Goal: Task Accomplishment & Management: Complete application form

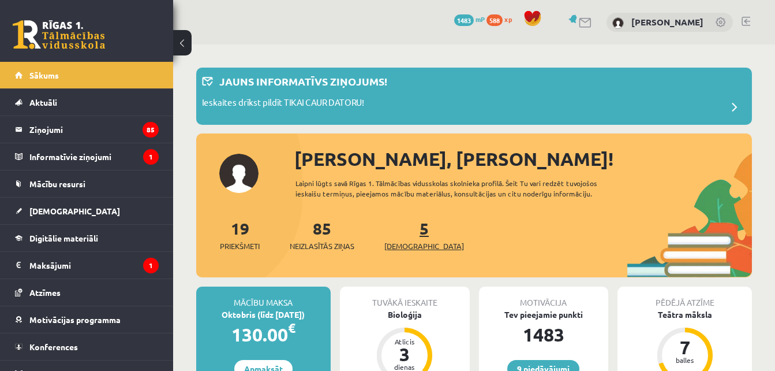
click at [409, 242] on span "[DEMOGRAPHIC_DATA]" at bounding box center [424, 246] width 80 height 12
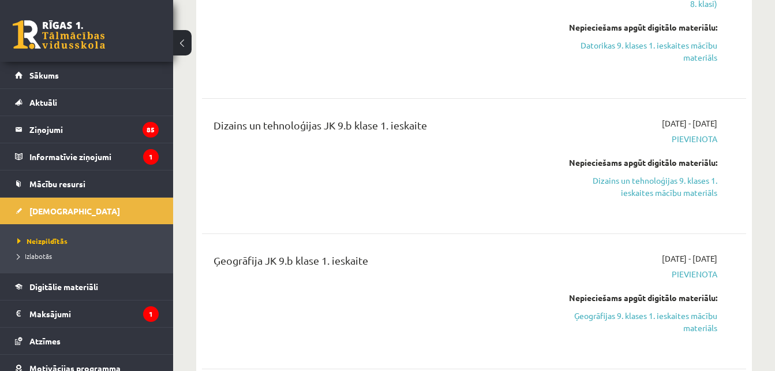
scroll to position [901, 0]
click at [629, 312] on link "Ģeogrāfijas 9. klases 1. ieskaites mācību materiāls" at bounding box center [639, 320] width 156 height 24
click at [602, 310] on link "Ģeogrāfijas 9. klases 1. ieskaites mācību materiāls" at bounding box center [639, 320] width 156 height 24
click at [453, 55] on div "Datorika JK 9.b klase 1. ieskaite Ieskaitei būs jāpievieno 2 mājas darbi . Nesā…" at bounding box center [379, 2] width 348 height 151
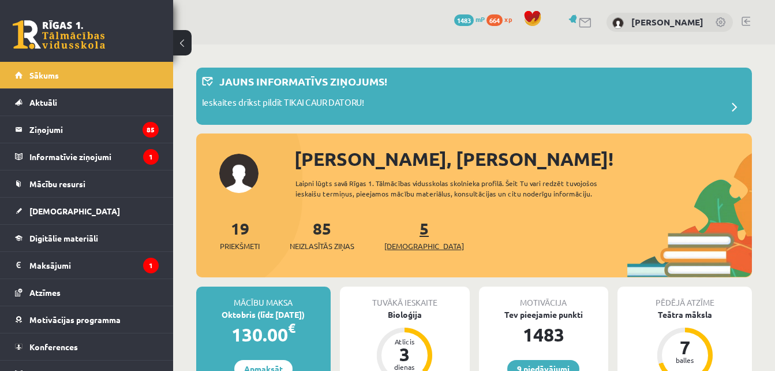
click at [406, 241] on span "[DEMOGRAPHIC_DATA]" at bounding box center [424, 246] width 80 height 12
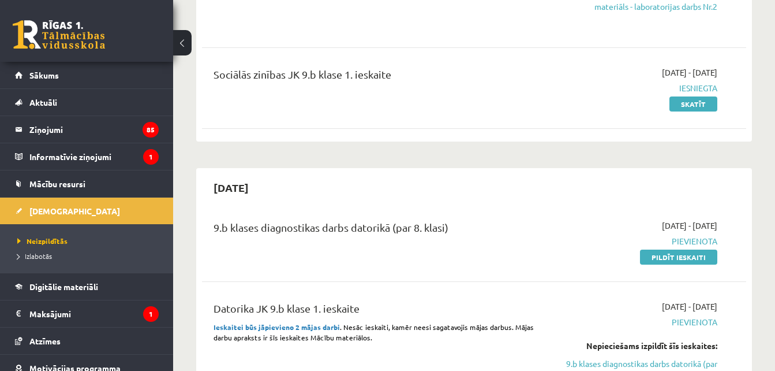
scroll to position [531, 0]
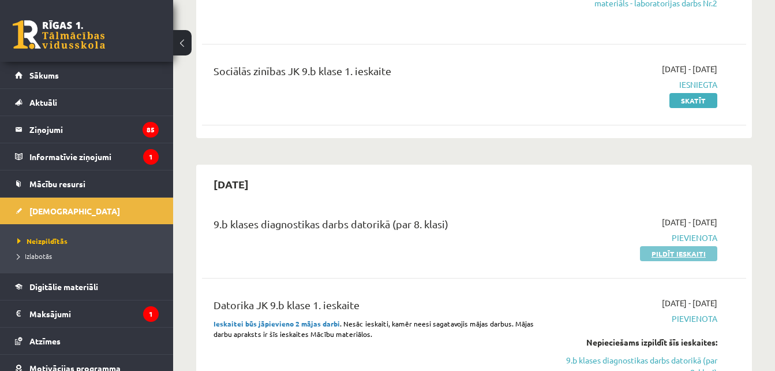
click at [699, 253] on link "Pildīt ieskaiti" at bounding box center [678, 253] width 77 height 15
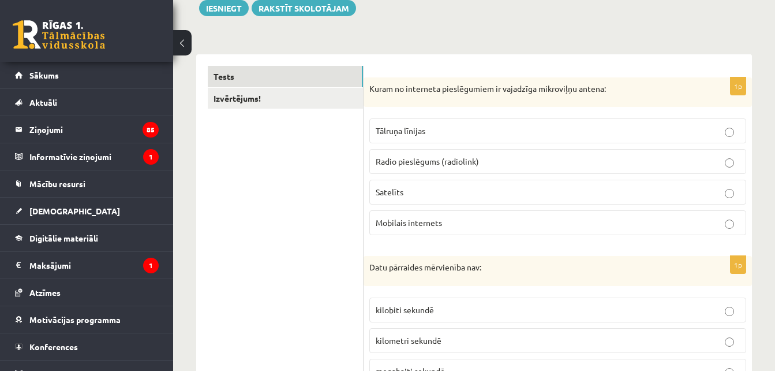
scroll to position [162, 0]
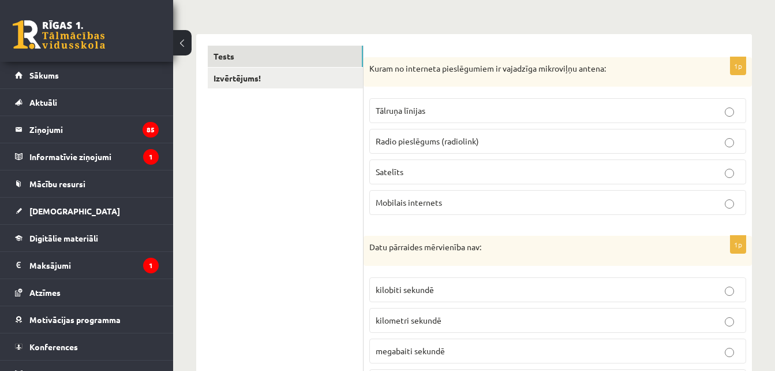
click at [435, 138] on span "Radio pieslēgums (radiolink)" at bounding box center [427, 141] width 103 height 10
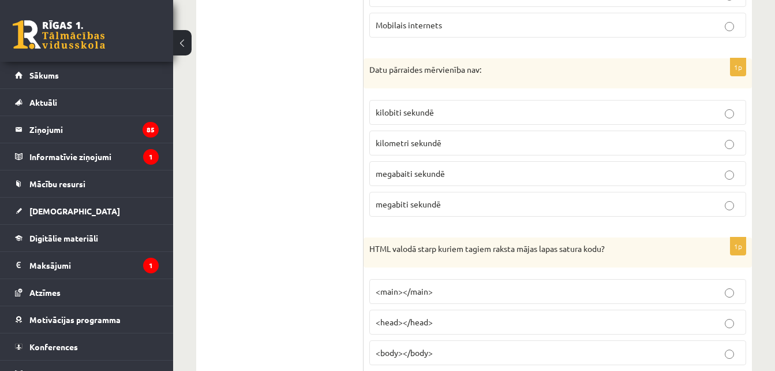
scroll to position [331, 0]
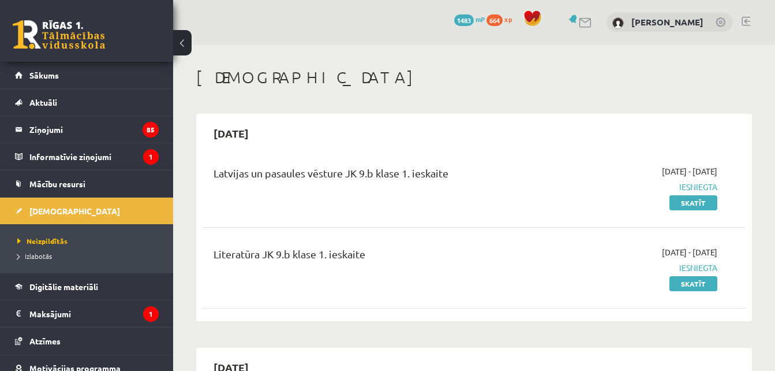
scroll to position [531, 0]
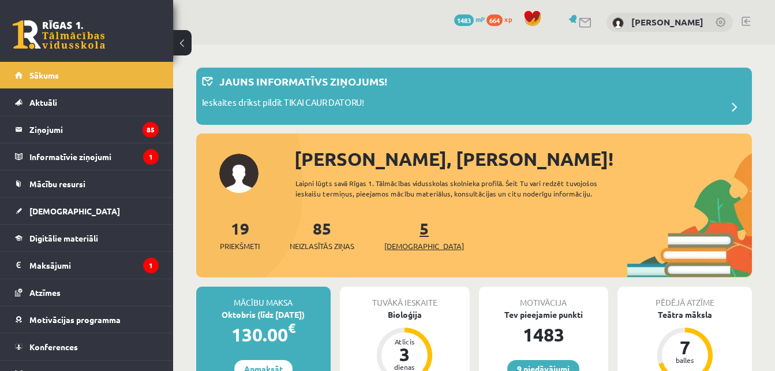
click at [416, 249] on span "[DEMOGRAPHIC_DATA]" at bounding box center [424, 246] width 80 height 12
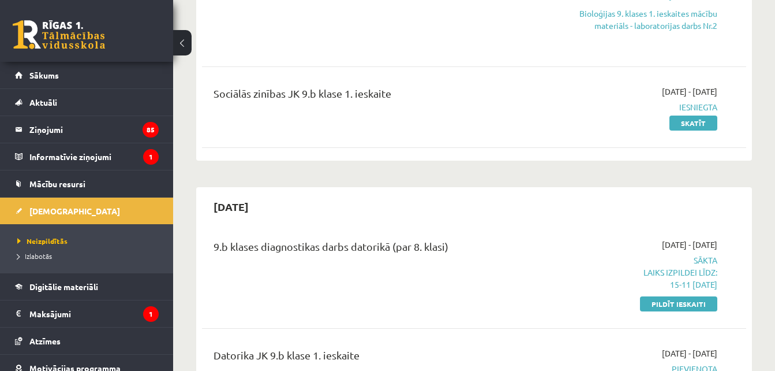
scroll to position [554, 0]
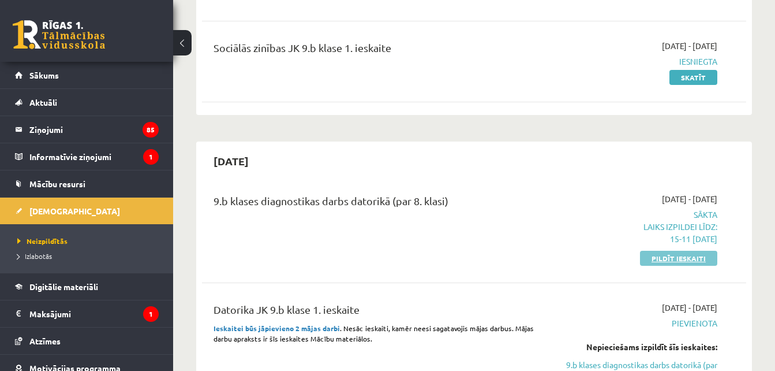
click at [673, 255] on link "Pildīt ieskaiti" at bounding box center [678, 258] width 77 height 15
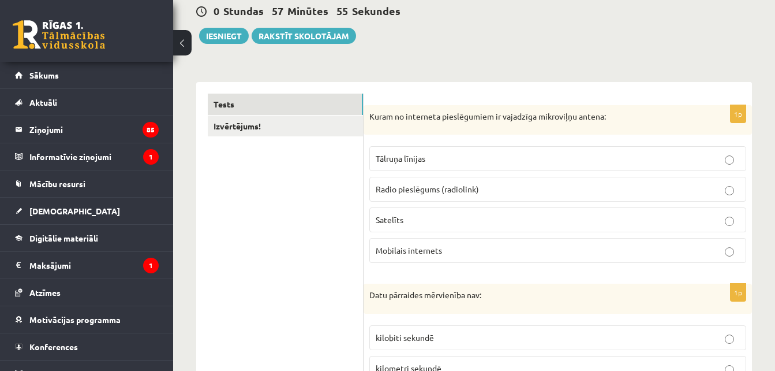
scroll to position [115, 0]
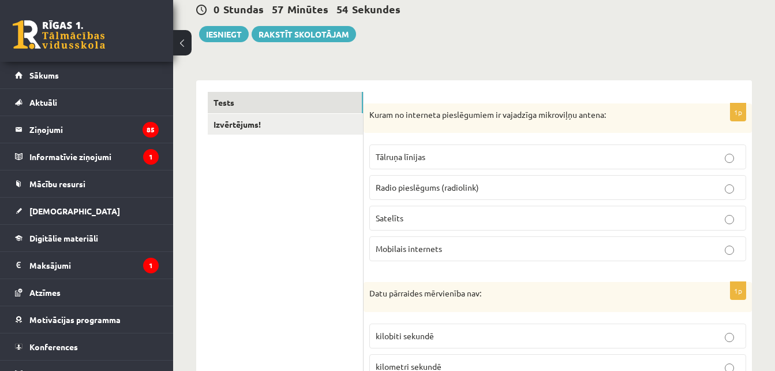
click at [556, 184] on p "Radio pieslēgums (radiolink)" at bounding box center [558, 187] width 364 height 12
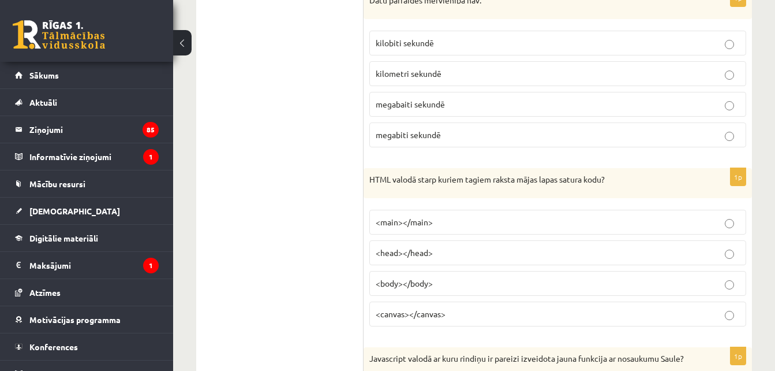
scroll to position [385, 0]
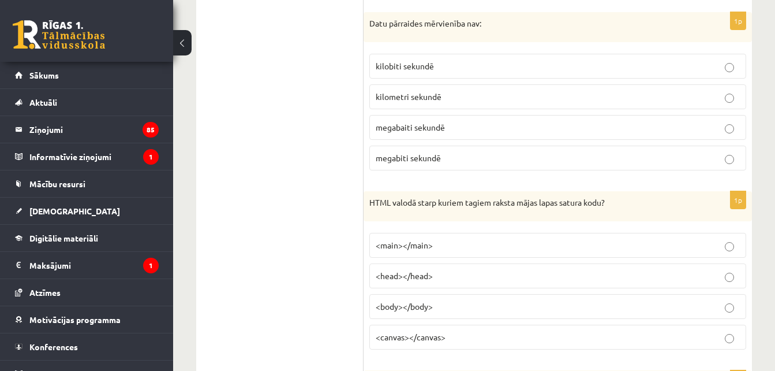
click at [455, 311] on p "<body></body>" at bounding box center [558, 306] width 364 height 12
click at [447, 91] on p "kilometri sekundē" at bounding box center [558, 97] width 364 height 12
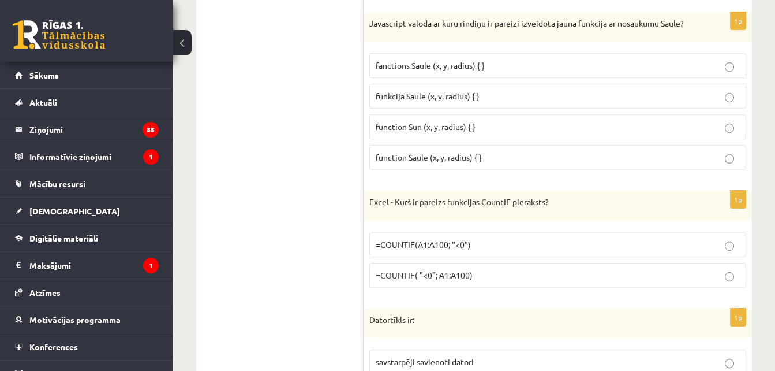
scroll to position [739, 0]
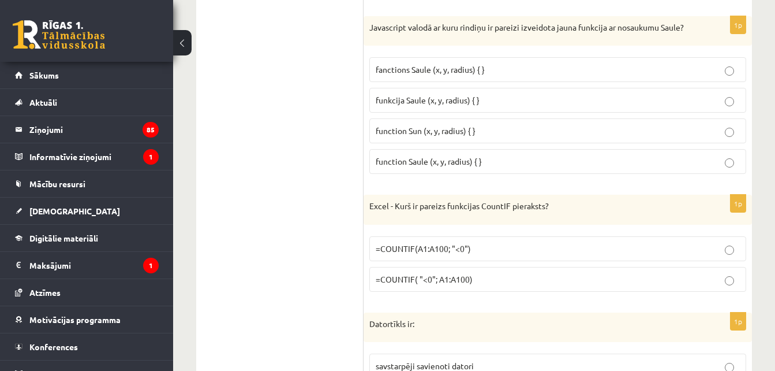
click at [521, 65] on p "fanctions Saule (x, y, radius) { }" at bounding box center [558, 70] width 364 height 12
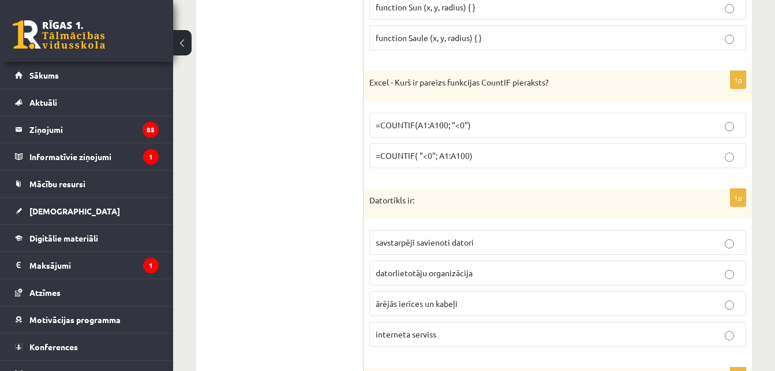
scroll to position [886, 0]
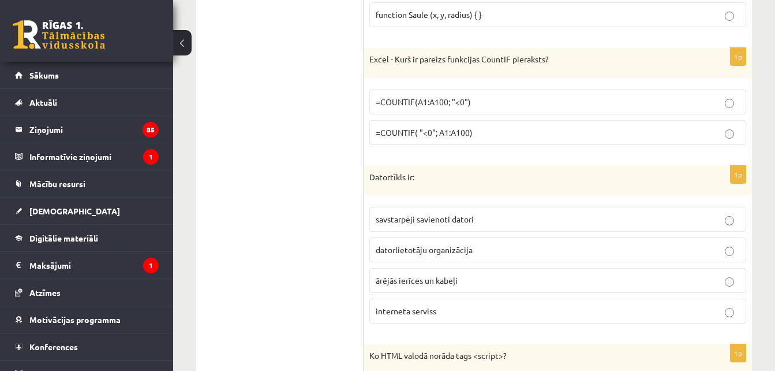
click at [495, 102] on p "=COUNTIF(A1:A100; "<0")" at bounding box center [558, 102] width 364 height 12
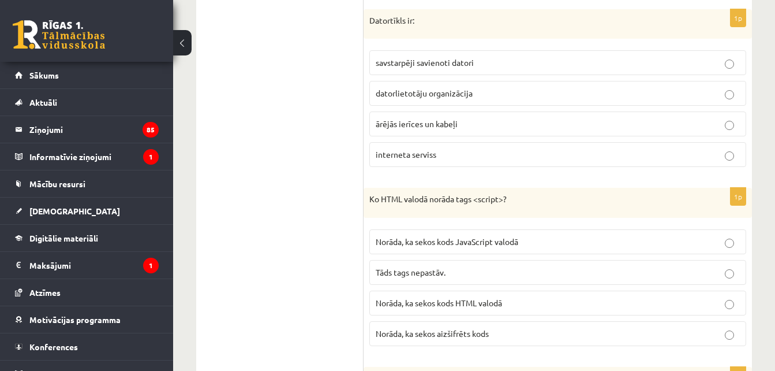
scroll to position [1047, 0]
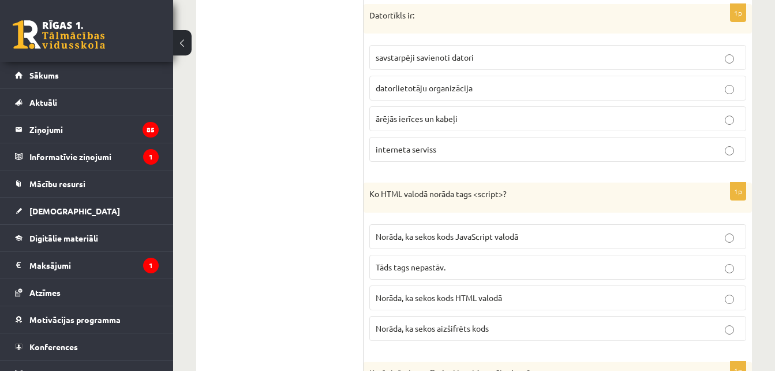
click at [449, 55] on span "savstarpēji savienoti datori" at bounding box center [425, 57] width 98 height 10
click at [455, 229] on label "Norāda, ka sekos kods JavaScript valodā" at bounding box center [557, 236] width 377 height 25
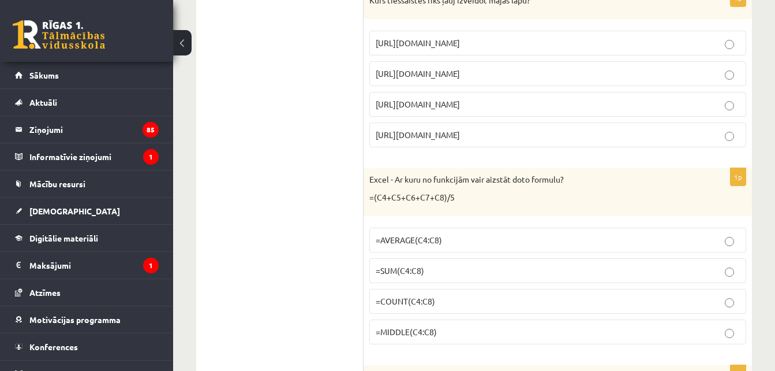
scroll to position [1409, 0]
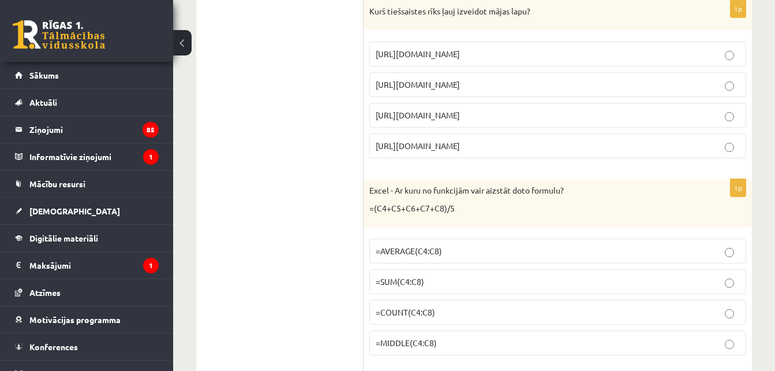
click at [468, 110] on p "https://www.mozello.lv" at bounding box center [558, 115] width 364 height 12
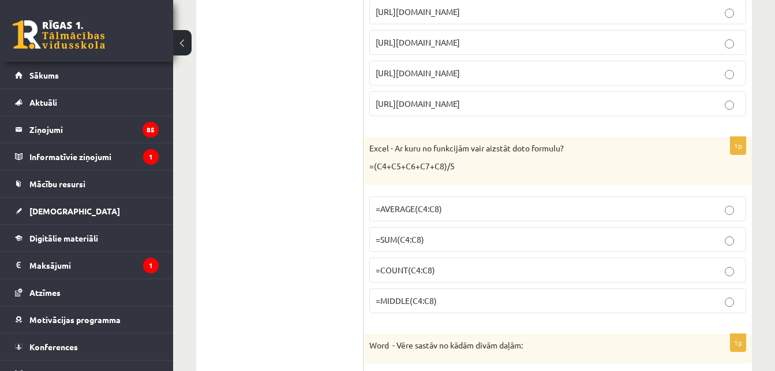
scroll to position [1455, 0]
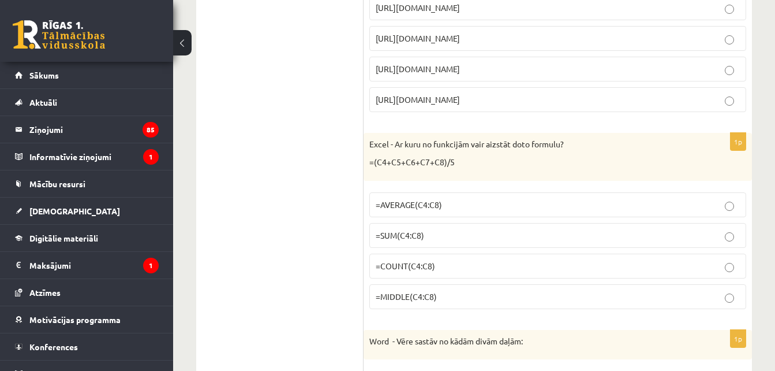
click at [476, 203] on p "=AVERAGE(C4:C8)" at bounding box center [558, 205] width 364 height 12
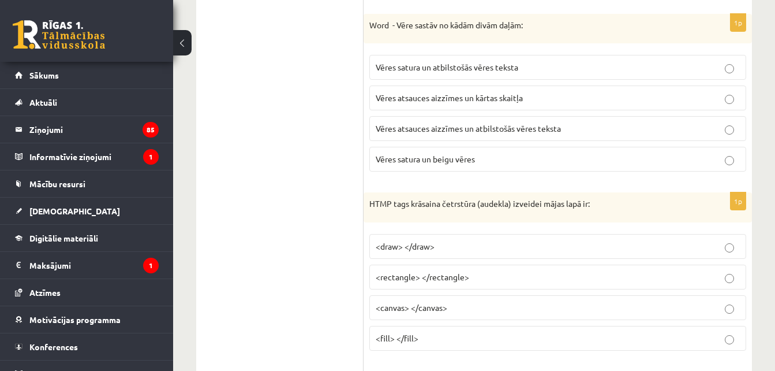
scroll to position [1786, 0]
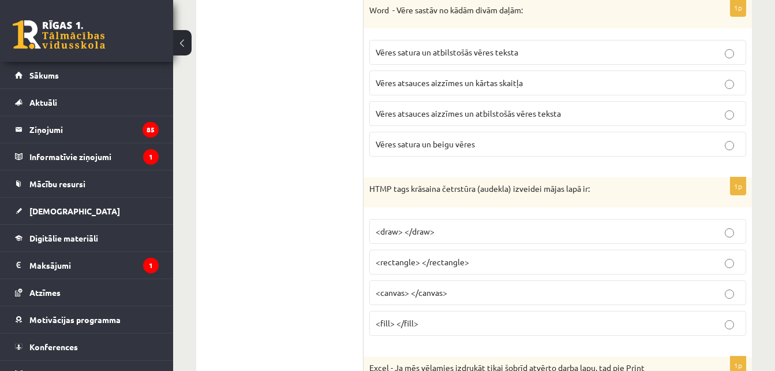
click at [473, 144] on span "Vēres satura un beigu vēres" at bounding box center [425, 144] width 99 height 10
click at [618, 123] on label "Vēres atsauces aizzīmes un atbilstošās vēres teksta" at bounding box center [557, 113] width 377 height 25
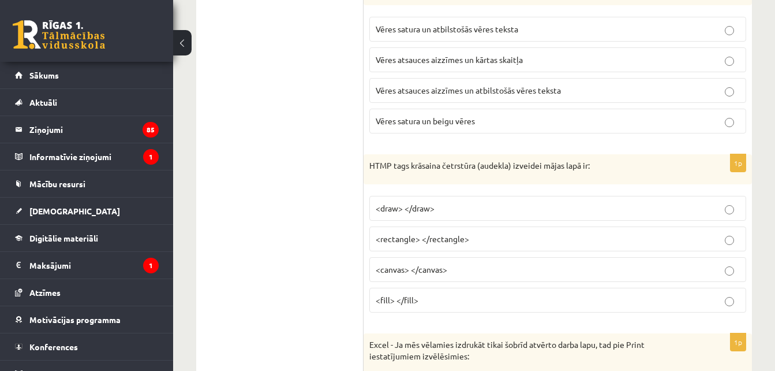
scroll to position [1909, 0]
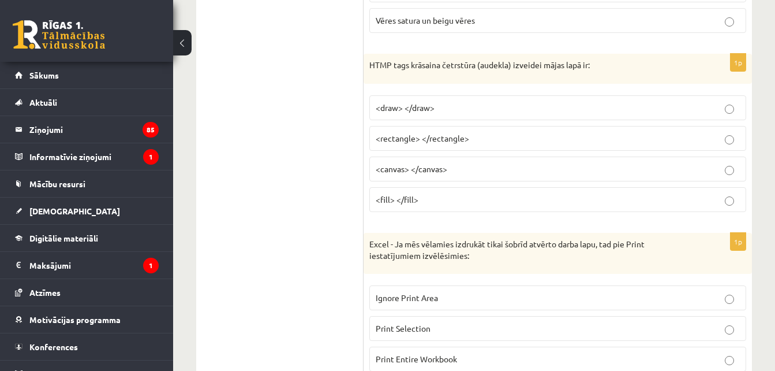
click at [431, 167] on span "<canvas> </canvas>" at bounding box center [412, 168] width 72 height 10
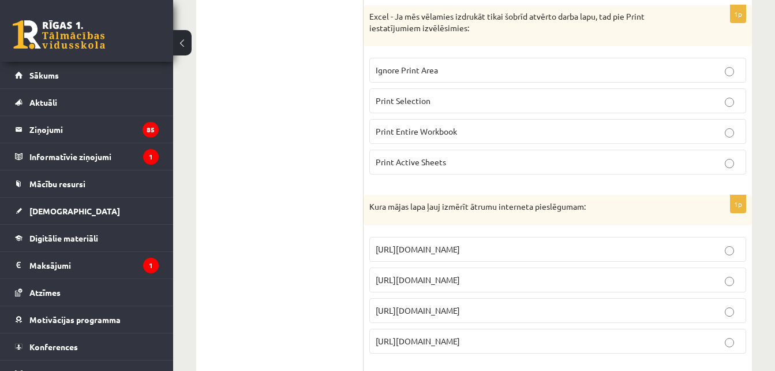
scroll to position [2132, 0]
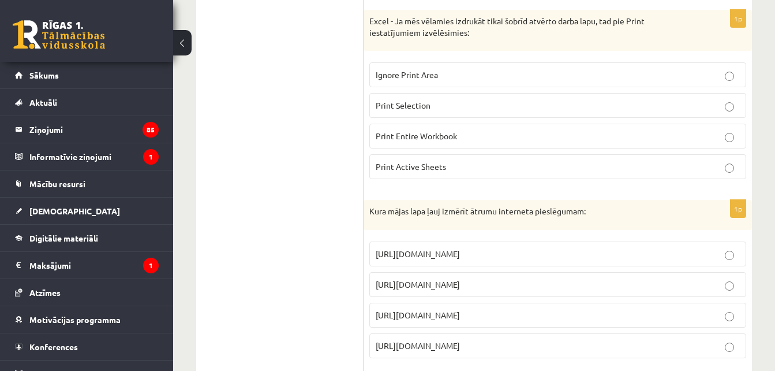
click at [453, 156] on label "Print Active Sheets" at bounding box center [557, 166] width 377 height 25
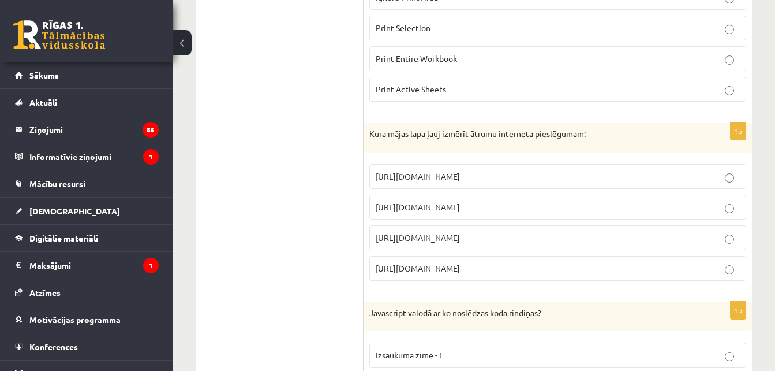
scroll to position [2248, 0]
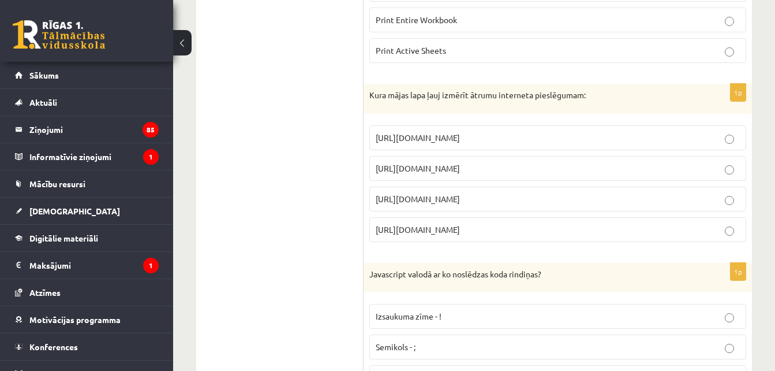
click at [460, 167] on span "https://www.speedtest.net" at bounding box center [418, 168] width 84 height 10
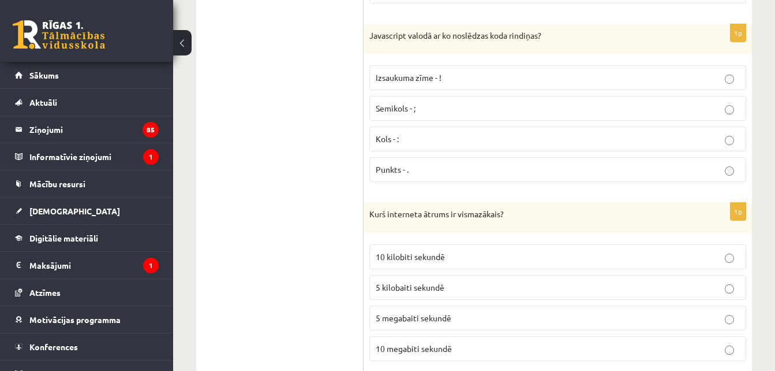
scroll to position [2509, 0]
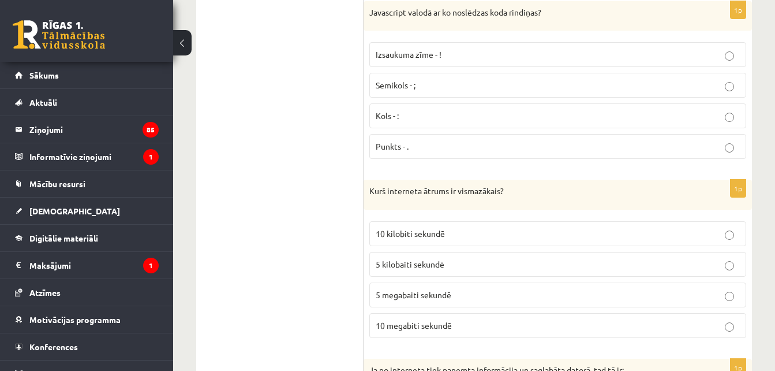
click at [428, 80] on p "Semikols - ;" at bounding box center [558, 85] width 364 height 12
click at [435, 240] on label "10 kilobiti sekundē" at bounding box center [557, 233] width 377 height 25
click at [426, 290] on span "5 megabaiti sekundē" at bounding box center [414, 294] width 76 height 10
click at [450, 263] on p "5 kilobaiti sekundē" at bounding box center [558, 264] width 364 height 12
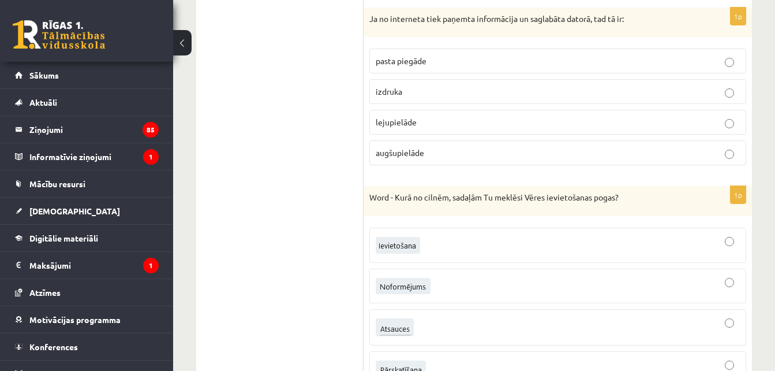
scroll to position [2856, 0]
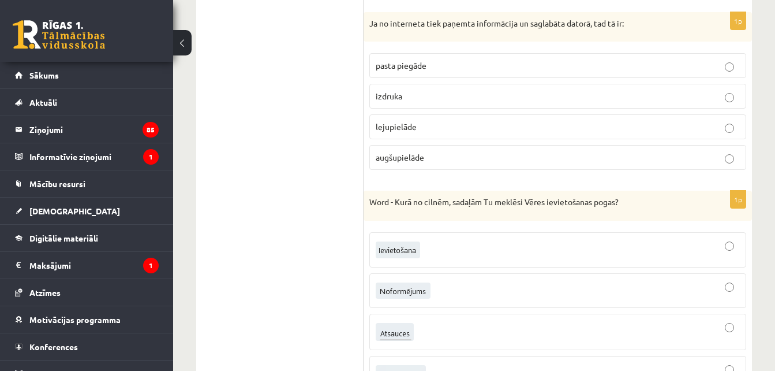
click at [538, 138] on label "lejupielāde" at bounding box center [557, 126] width 377 height 25
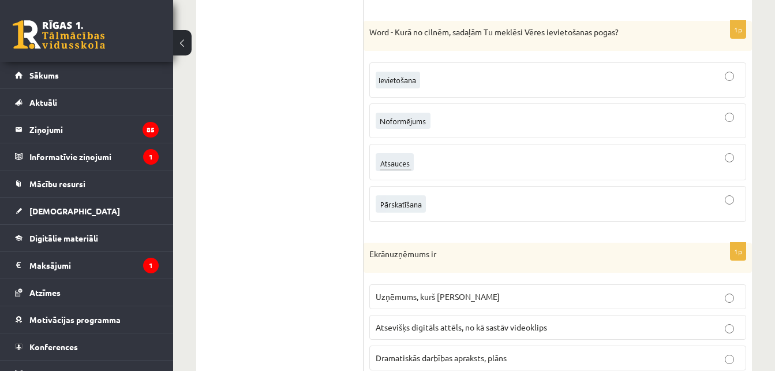
scroll to position [3049, 0]
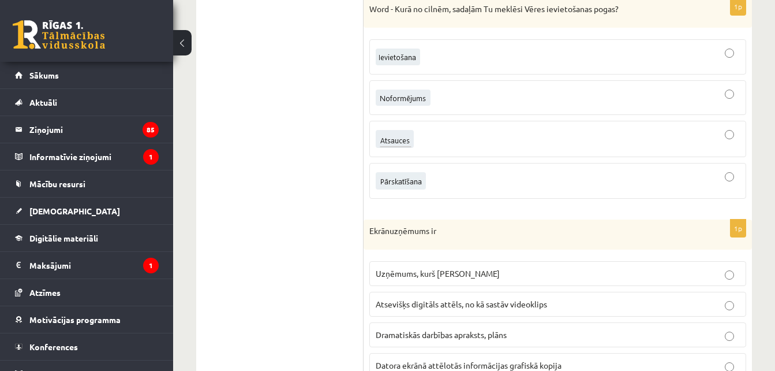
click at [530, 133] on div at bounding box center [558, 139] width 364 height 24
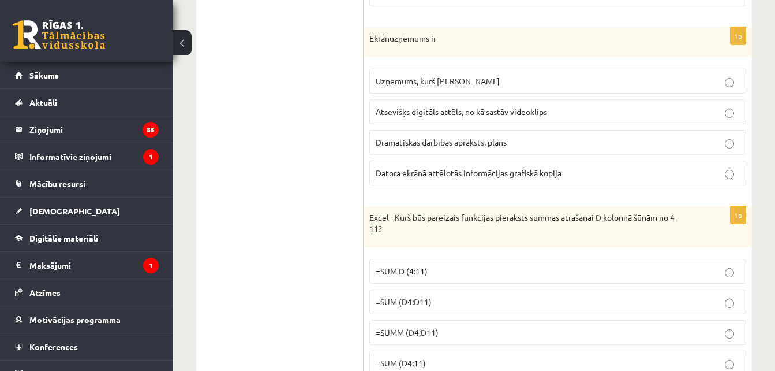
scroll to position [3264, 0]
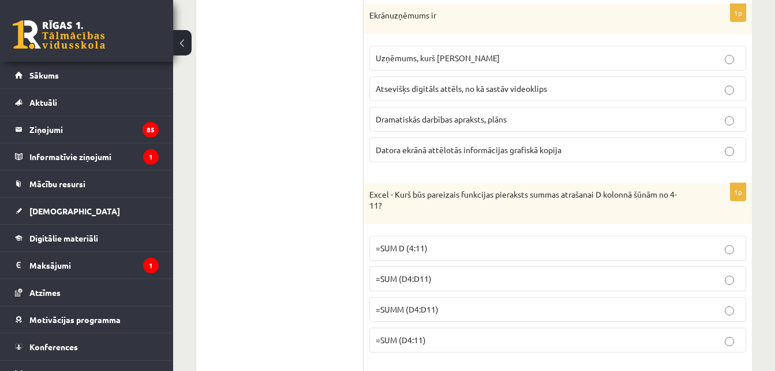
click at [521, 145] on span "Datora ekrānā attēlotās informācijas grafiskā kopija" at bounding box center [469, 149] width 186 height 10
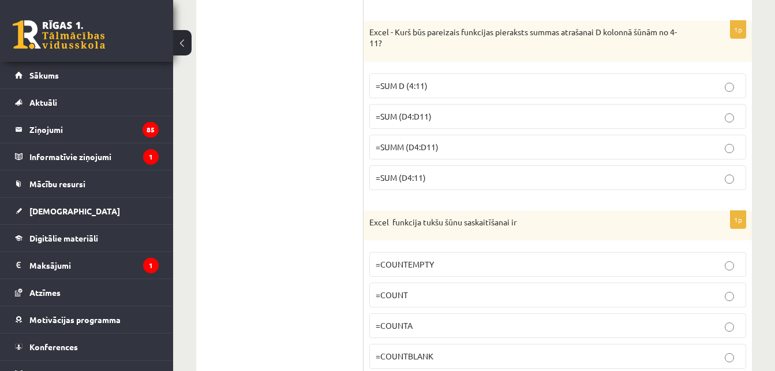
scroll to position [3449, 0]
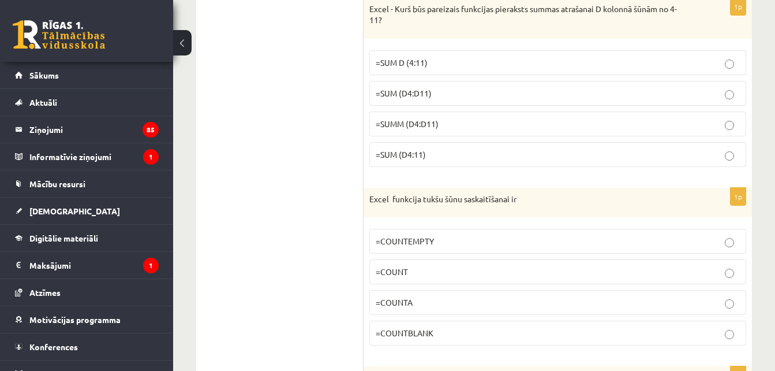
click at [448, 87] on p "=SUM (D4:D11)" at bounding box center [558, 93] width 364 height 12
click at [451, 159] on p "=SUM (D4:11)" at bounding box center [558, 154] width 364 height 12
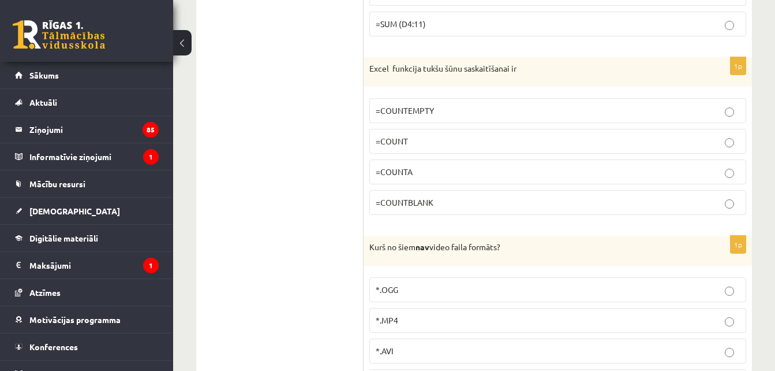
scroll to position [3588, 0]
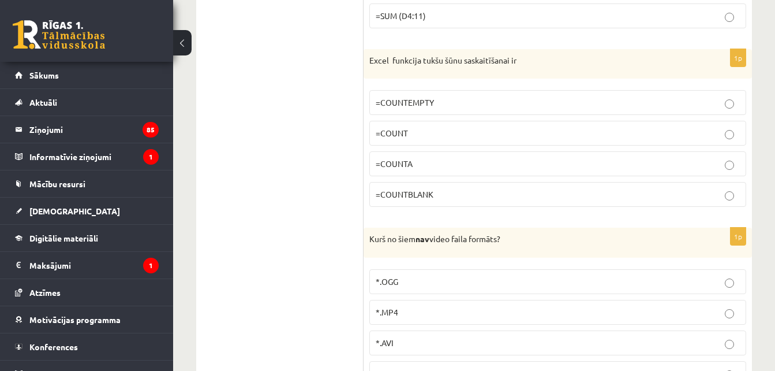
click at [469, 191] on p "=COUNTBLANK" at bounding box center [558, 194] width 364 height 12
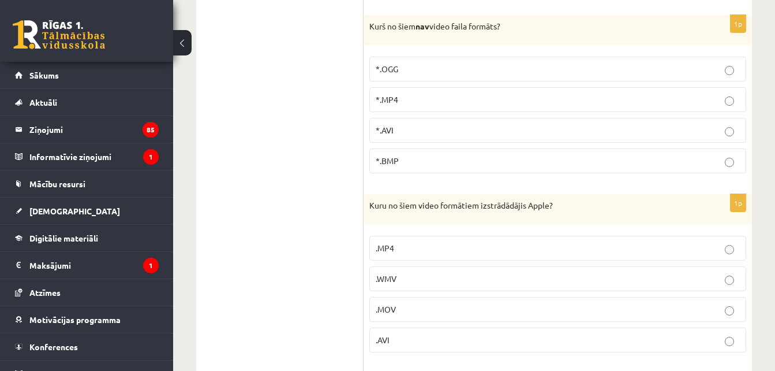
scroll to position [3811, 0]
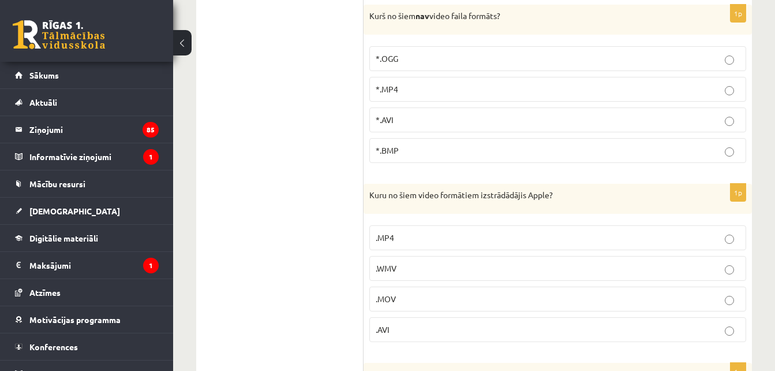
click at [425, 145] on p "*.BMP" at bounding box center [558, 150] width 364 height 12
click at [445, 297] on p ".MOV" at bounding box center [558, 299] width 364 height 12
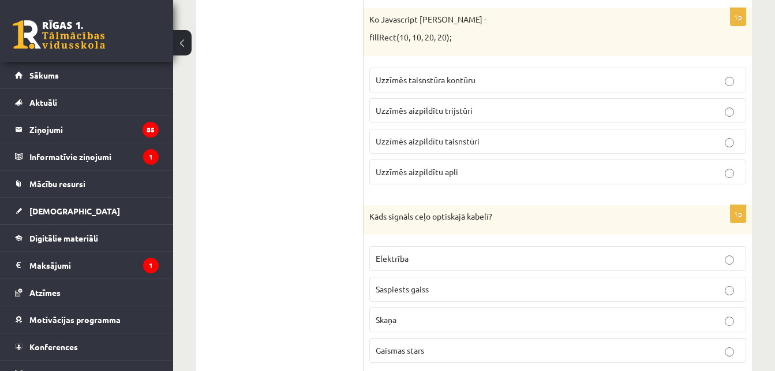
scroll to position [4188, 0]
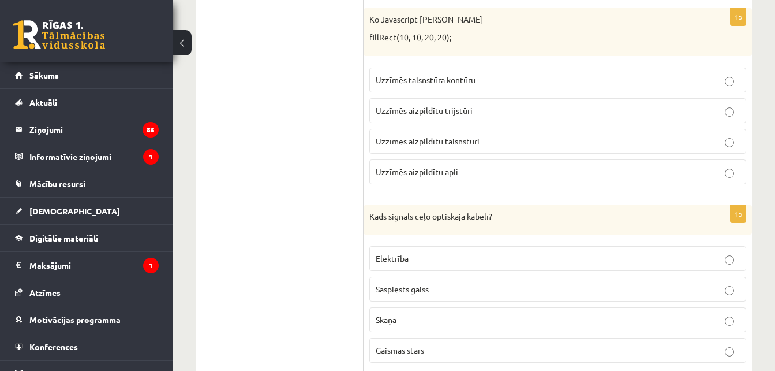
click at [503, 135] on label "Uzzīmēs aizpildītu taisnstūri" at bounding box center [557, 141] width 377 height 25
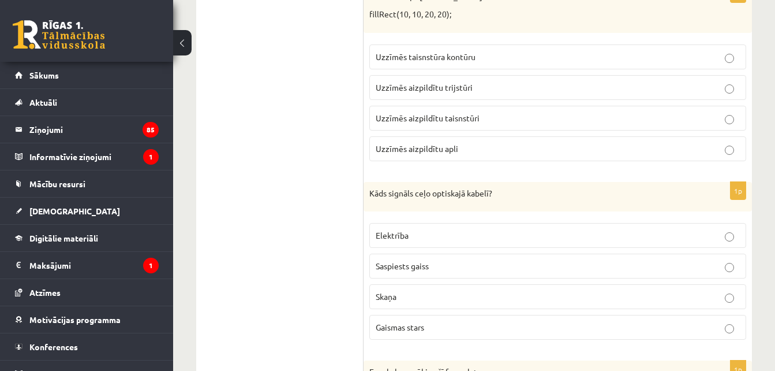
scroll to position [4219, 0]
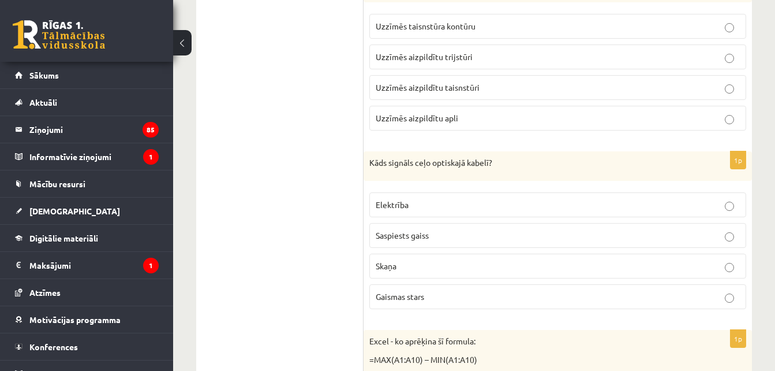
click at [493, 81] on p "Uzzīmēs aizpildītu taisnstūri" at bounding box center [558, 87] width 364 height 12
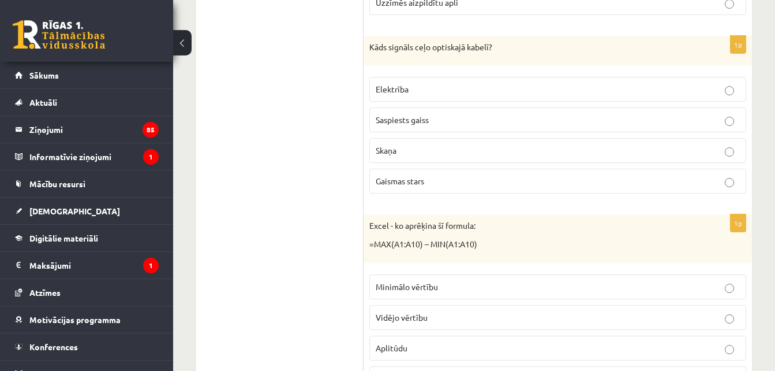
scroll to position [4350, 0]
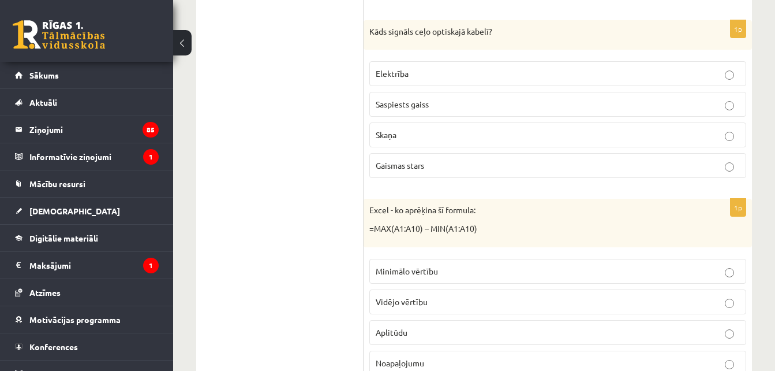
click at [492, 108] on p "Saspiests gaiss" at bounding box center [558, 104] width 364 height 12
click at [524, 133] on p "Skaņa" at bounding box center [558, 135] width 364 height 12
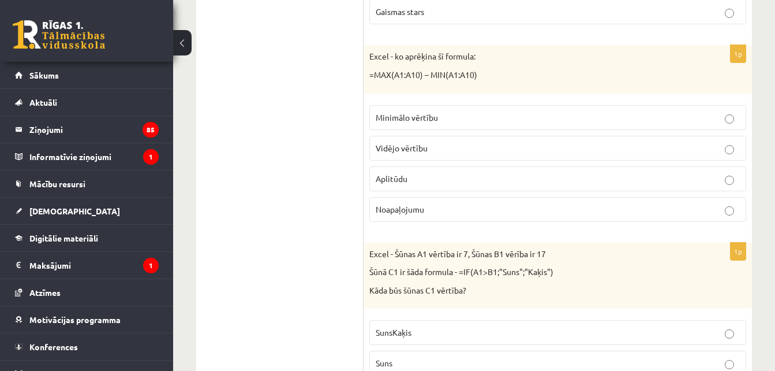
scroll to position [4496, 0]
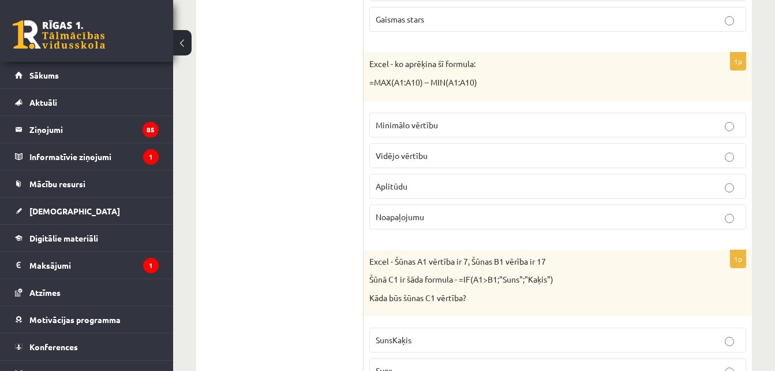
click at [447, 181] on p "Aplitūdu" at bounding box center [558, 186] width 364 height 12
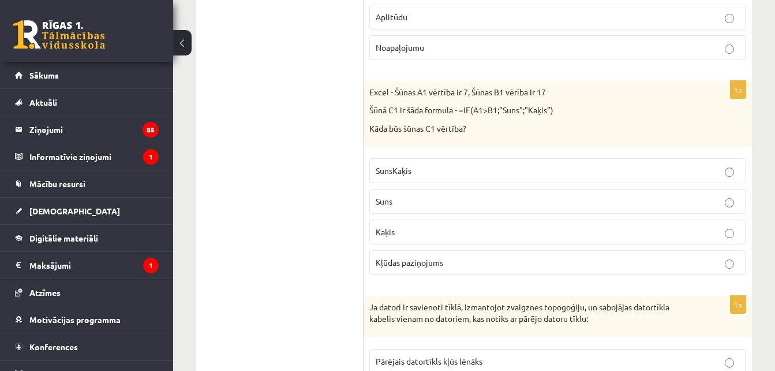
scroll to position [4719, 0]
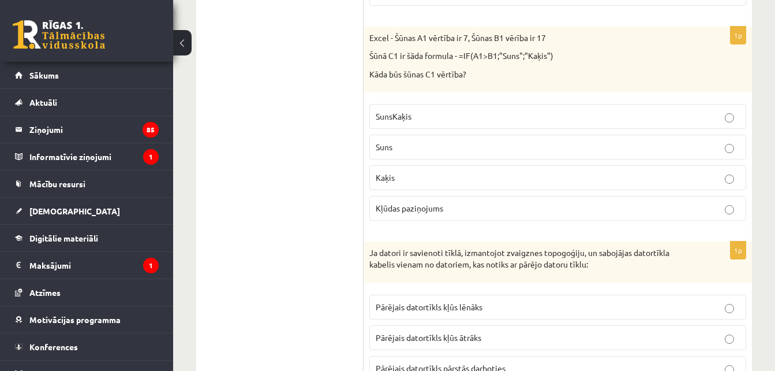
click at [451, 186] on label "Kaķis" at bounding box center [557, 177] width 377 height 25
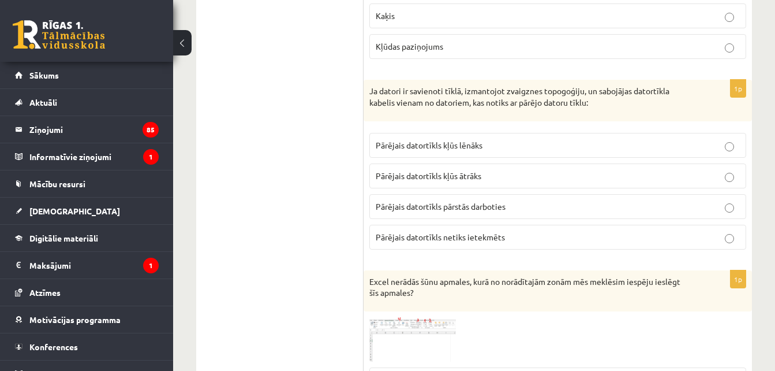
scroll to position [4912, 0]
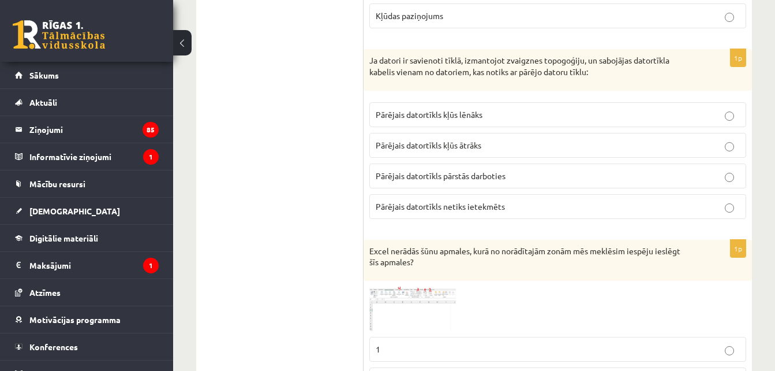
click at [502, 115] on p "Pārējais datortīkls kļūs lēnāks" at bounding box center [558, 115] width 364 height 12
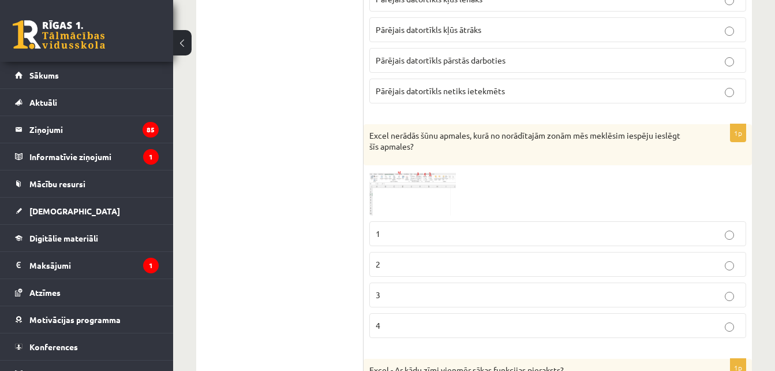
scroll to position [5073, 0]
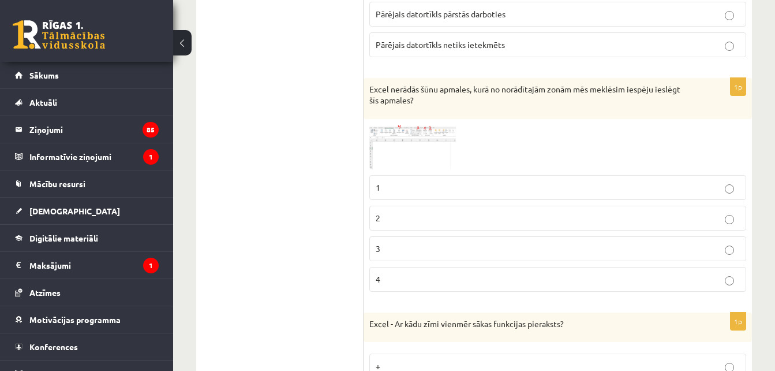
click at [414, 148] on span at bounding box center [413, 152] width 18 height 18
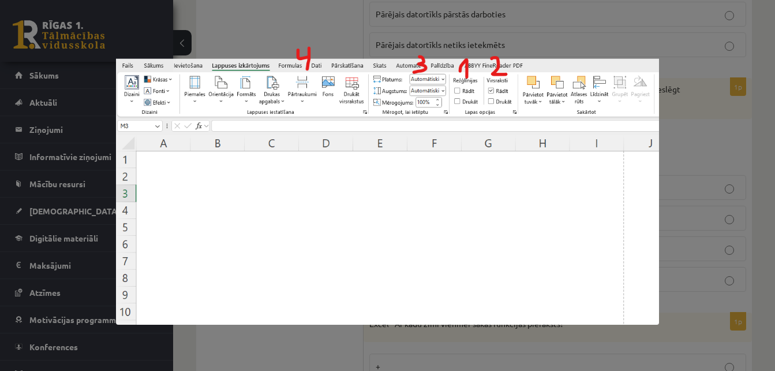
click at [274, 18] on div at bounding box center [387, 185] width 775 height 371
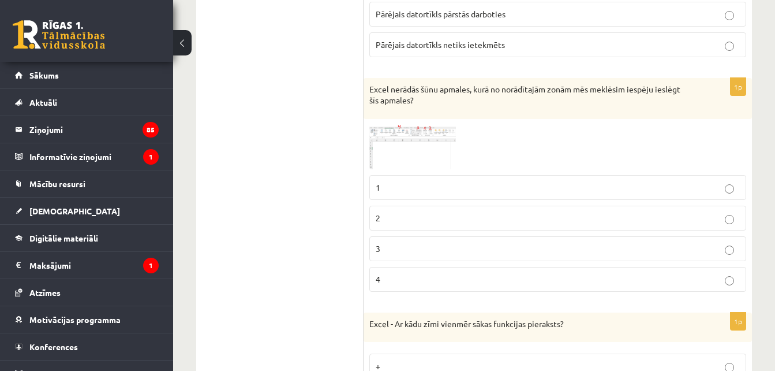
click at [446, 175] on label "1" at bounding box center [557, 187] width 377 height 25
click at [408, 136] on img at bounding box center [412, 147] width 87 height 44
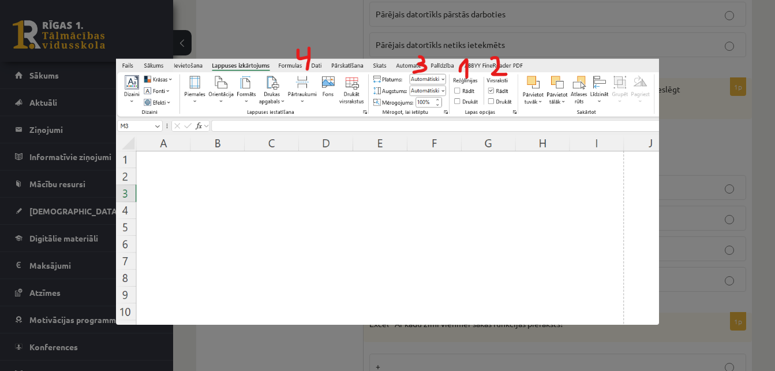
click at [279, 20] on div at bounding box center [387, 185] width 775 height 371
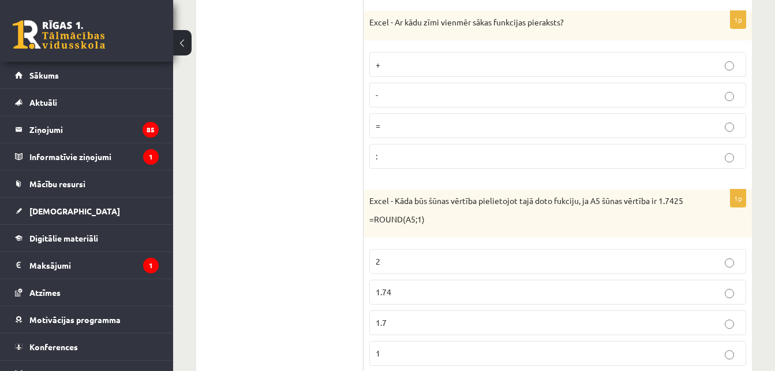
scroll to position [5381, 0]
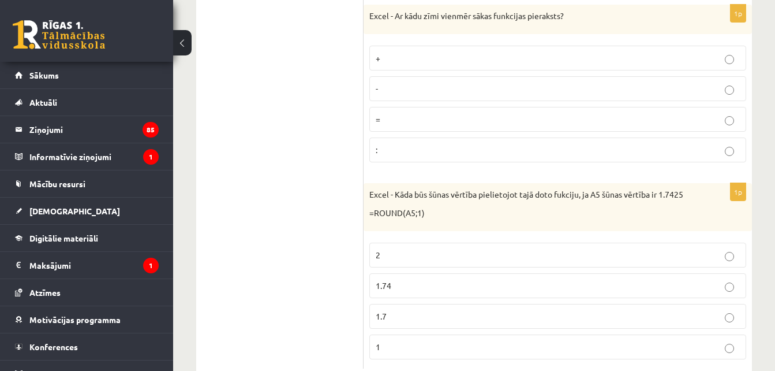
click at [458, 119] on p "=" at bounding box center [558, 119] width 364 height 12
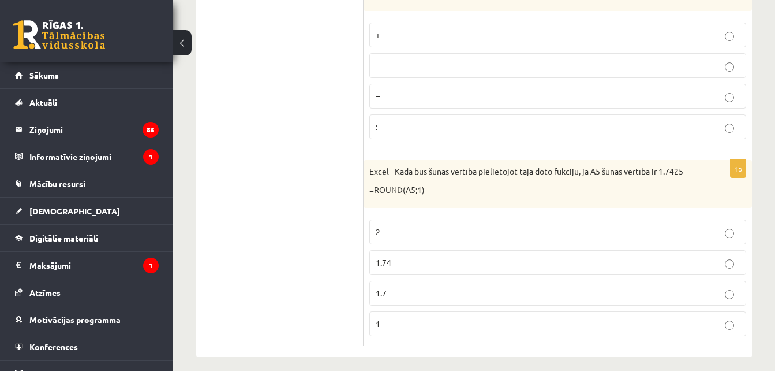
scroll to position [5414, 0]
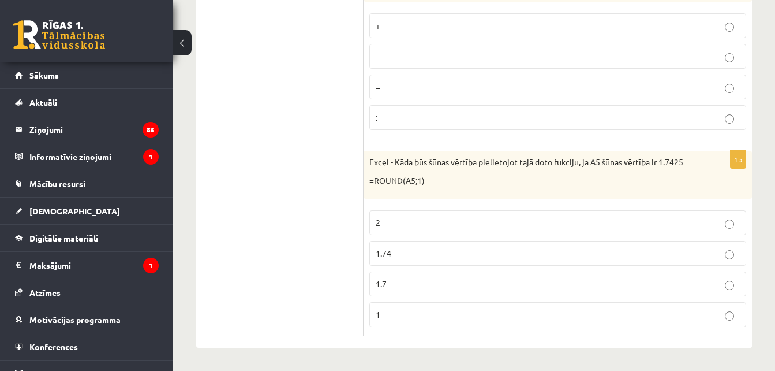
click at [448, 278] on p "1.7" at bounding box center [558, 284] width 364 height 12
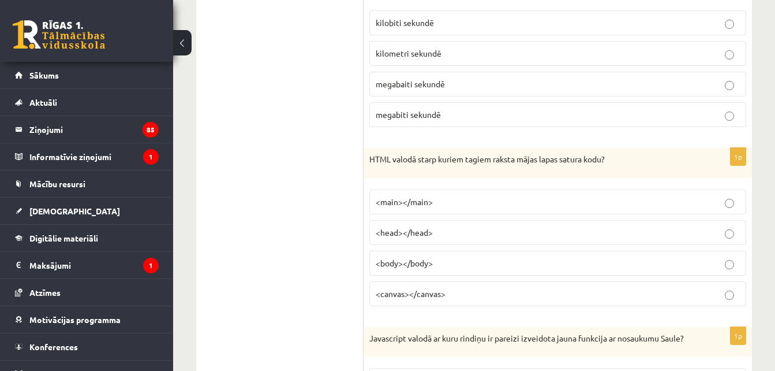
scroll to position [104, 0]
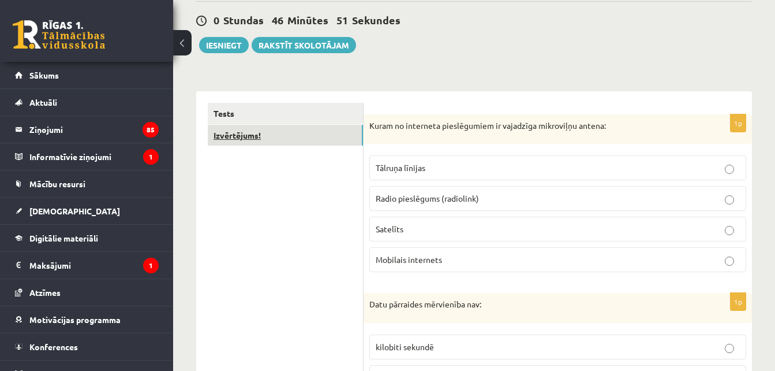
click at [286, 134] on link "Izvērtējums!" at bounding box center [285, 135] width 155 height 21
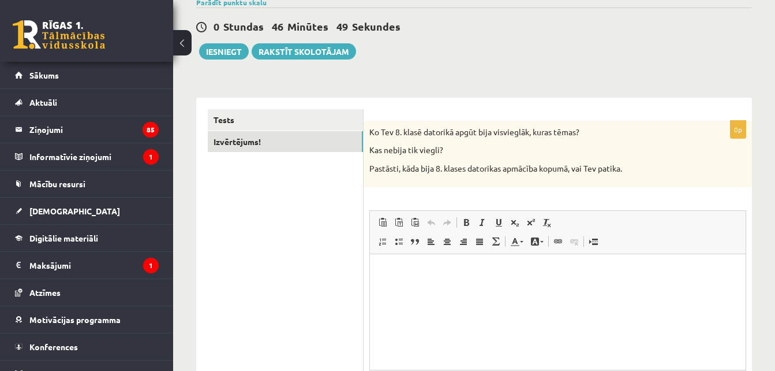
scroll to position [0, 0]
click at [445, 289] on html at bounding box center [558, 270] width 376 height 35
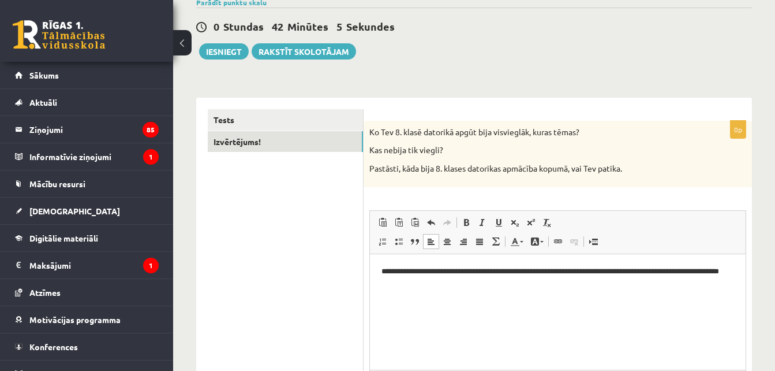
click at [380, 285] on html "**********" at bounding box center [558, 276] width 376 height 47
click at [402, 282] on p "**********" at bounding box center [558, 277] width 353 height 24
click at [410, 283] on p "**********" at bounding box center [558, 277] width 353 height 24
click at [413, 287] on p "**********" at bounding box center [558, 277] width 353 height 24
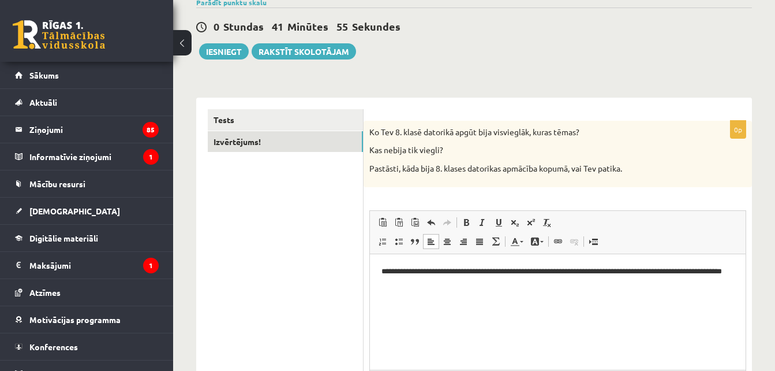
click at [451, 289] on html "**********" at bounding box center [558, 276] width 376 height 47
click at [606, 272] on p "**********" at bounding box center [558, 277] width 353 height 24
click at [554, 282] on p "**********" at bounding box center [558, 277] width 353 height 24
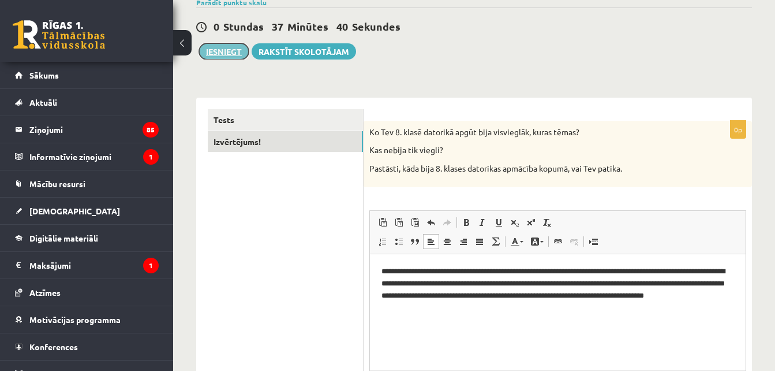
click at [227, 56] on button "Iesniegt" at bounding box center [224, 51] width 50 height 16
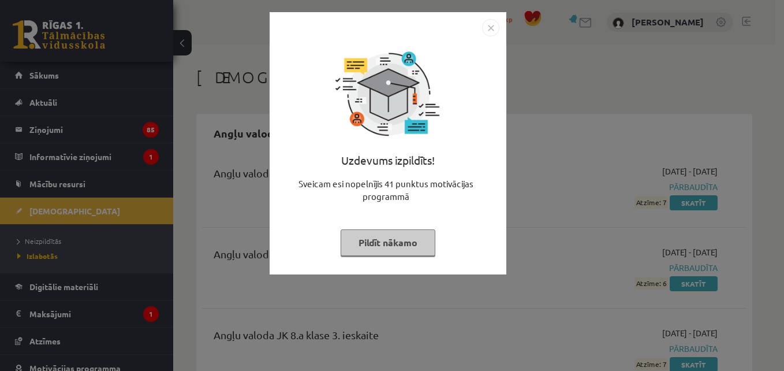
click at [399, 242] on button "Pildīt nākamo" at bounding box center [388, 242] width 95 height 27
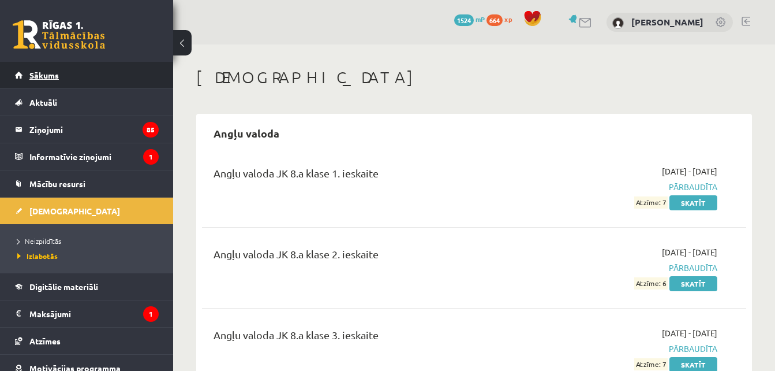
click at [59, 64] on link "Sākums" at bounding box center [87, 75] width 144 height 27
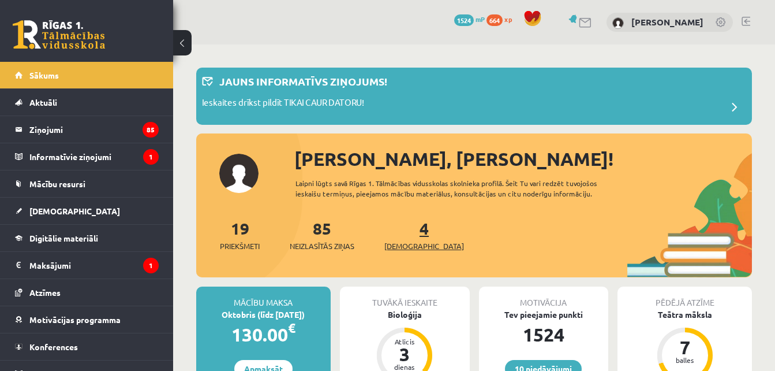
click at [393, 241] on span "[DEMOGRAPHIC_DATA]" at bounding box center [424, 246] width 80 height 12
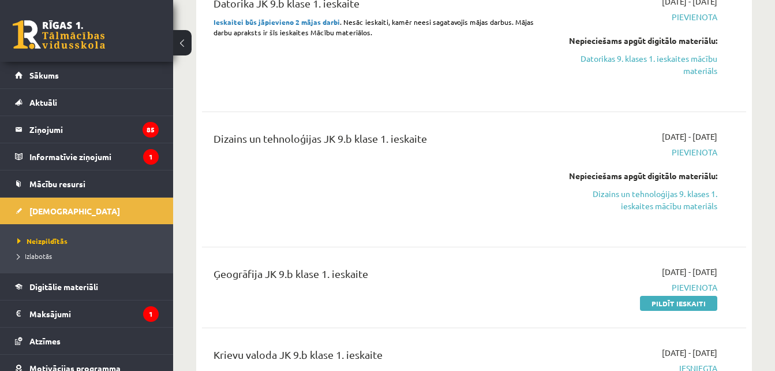
scroll to position [762, 0]
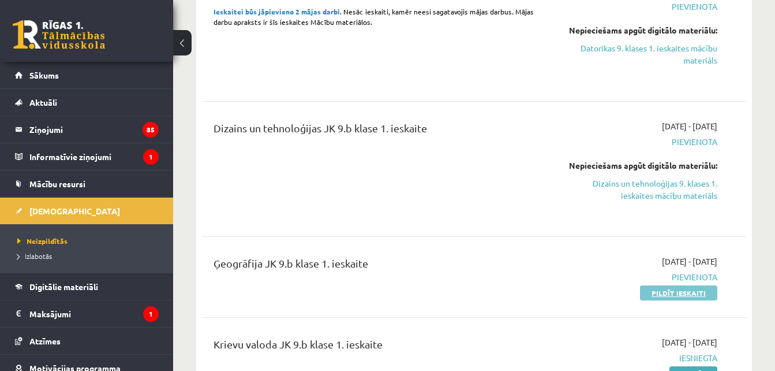
click at [683, 286] on link "Pildīt ieskaiti" at bounding box center [678, 292] width 77 height 15
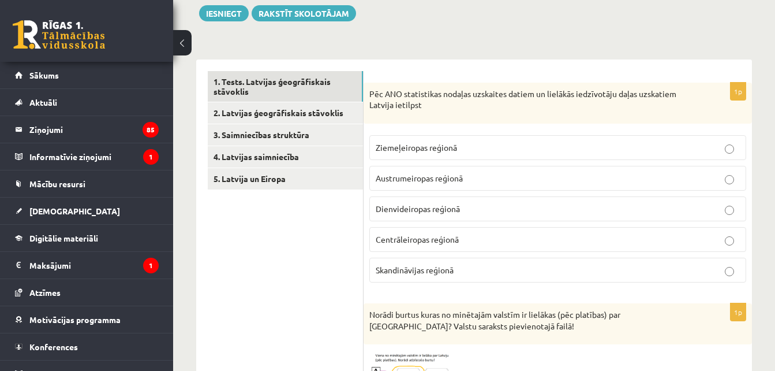
scroll to position [139, 0]
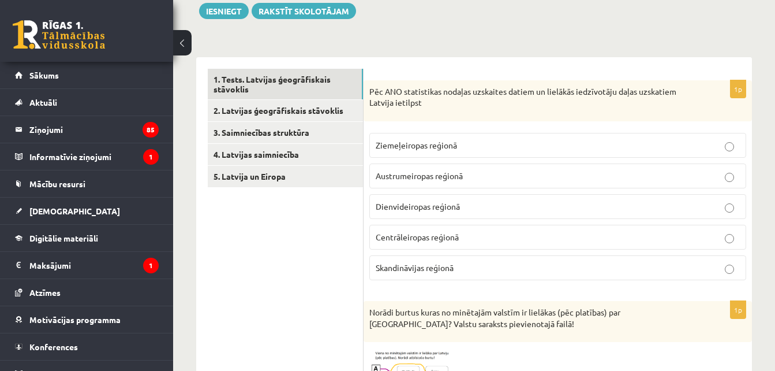
click at [448, 143] on span "Ziemeļeiropas reģionā" at bounding box center [416, 145] width 81 height 10
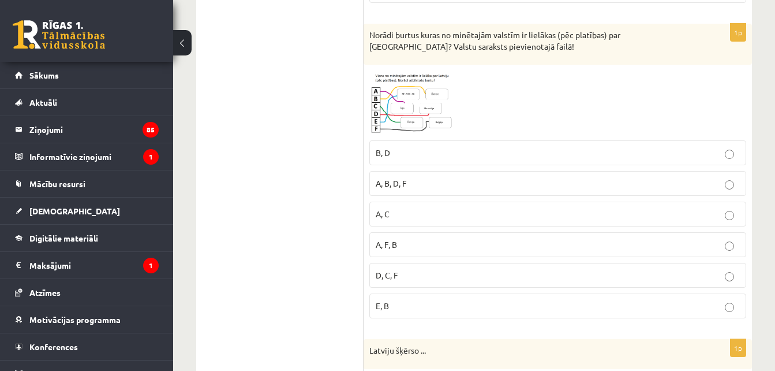
scroll to position [439, 0]
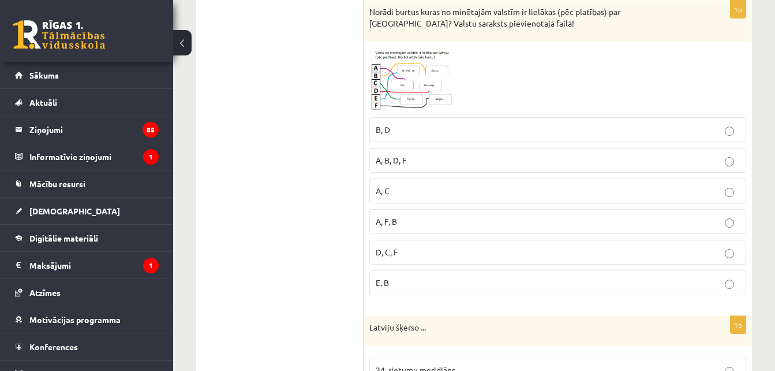
click at [561, 171] on label "A, B, D, F" at bounding box center [557, 160] width 377 height 25
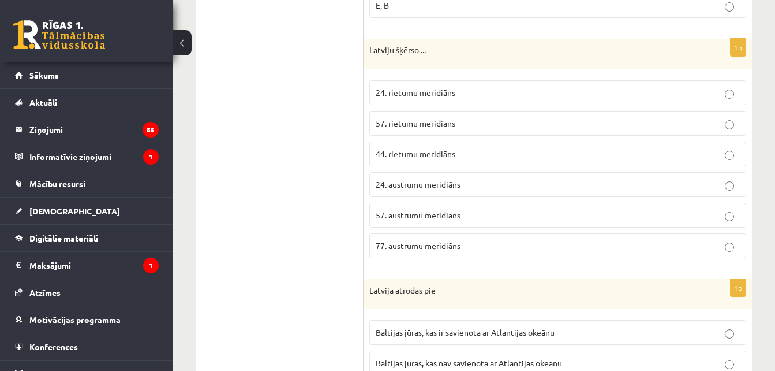
scroll to position [755, 0]
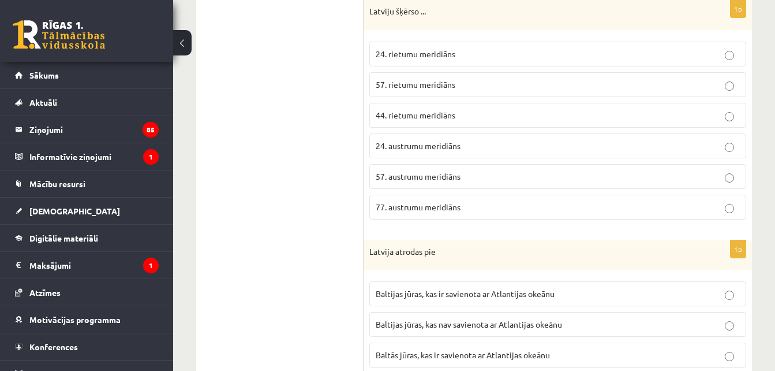
click at [465, 149] on p "24. austrumu meridiāns" at bounding box center [558, 146] width 364 height 12
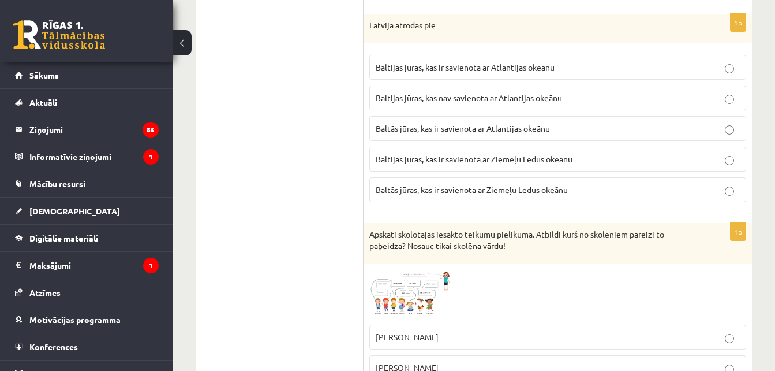
scroll to position [985, 0]
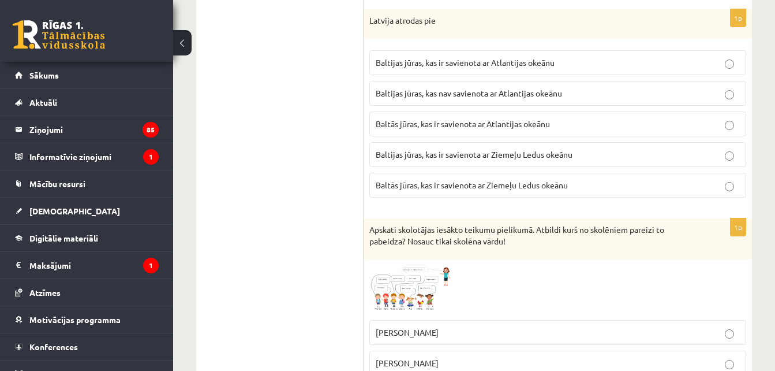
click at [550, 53] on label "Baltijas jūras, kas ir savienota ar Atlantijas okeānu" at bounding box center [557, 62] width 377 height 25
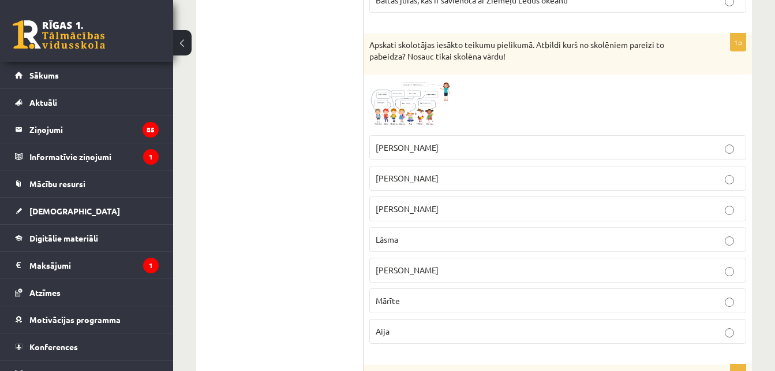
scroll to position [1193, 0]
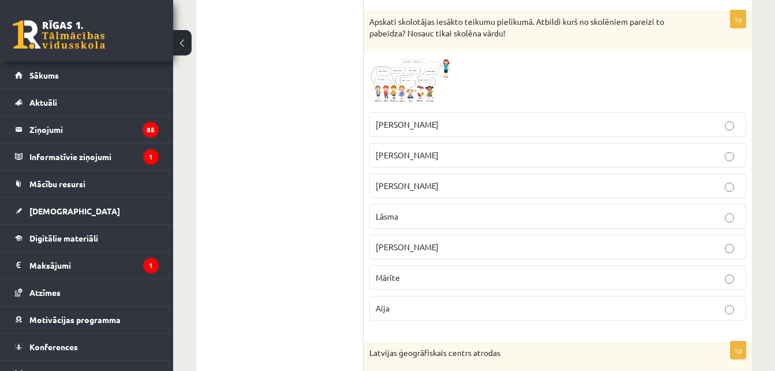
click at [558, 156] on p "[PERSON_NAME]" at bounding box center [558, 155] width 364 height 12
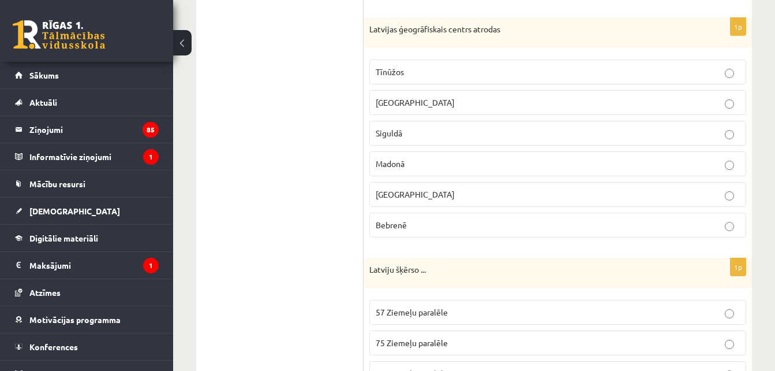
scroll to position [1524, 0]
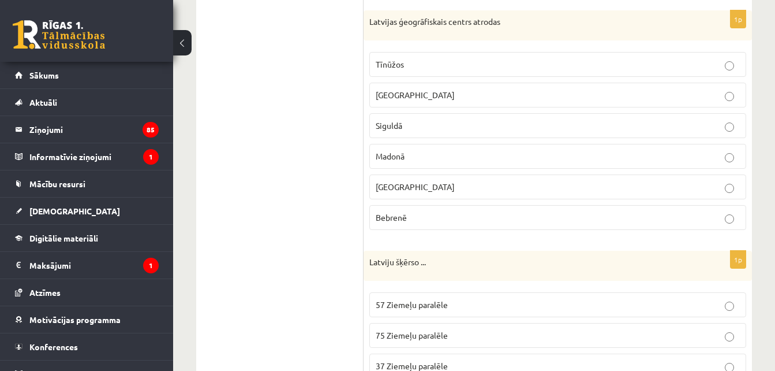
click at [412, 89] on p "[GEOGRAPHIC_DATA]" at bounding box center [558, 95] width 364 height 12
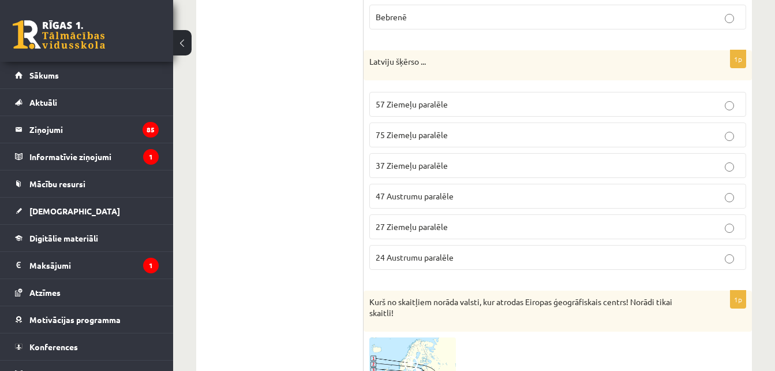
scroll to position [1747, 0]
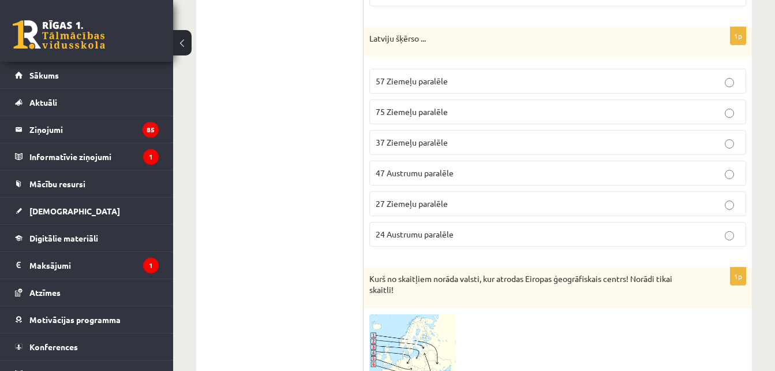
click at [425, 176] on span "47 Austrumu paralēle" at bounding box center [415, 172] width 78 height 10
click at [447, 197] on label "27 Ziemeļu paralēle" at bounding box center [557, 203] width 377 height 25
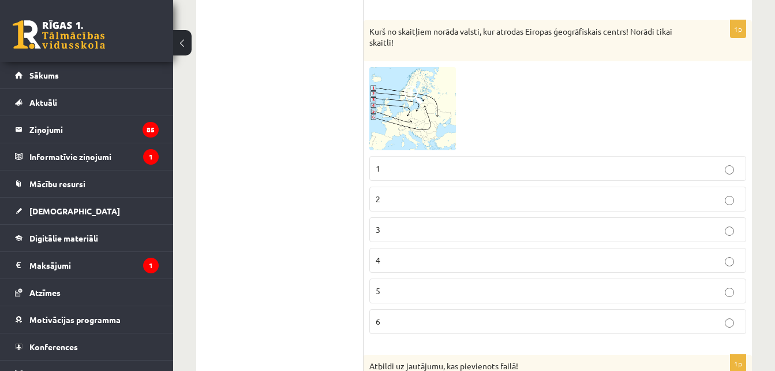
scroll to position [2001, 0]
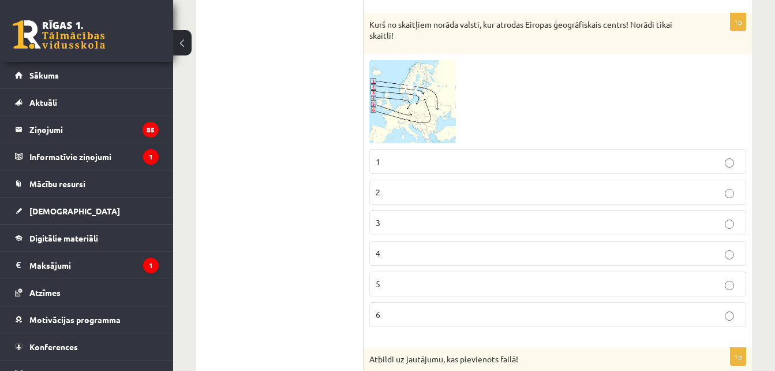
click at [643, 187] on p "2" at bounding box center [558, 192] width 364 height 12
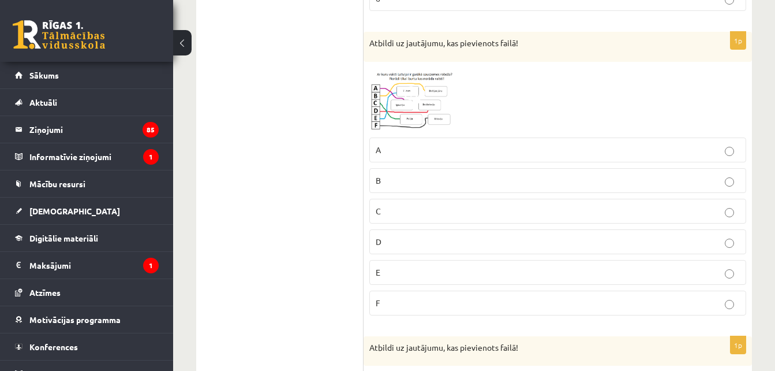
scroll to position [2340, 0]
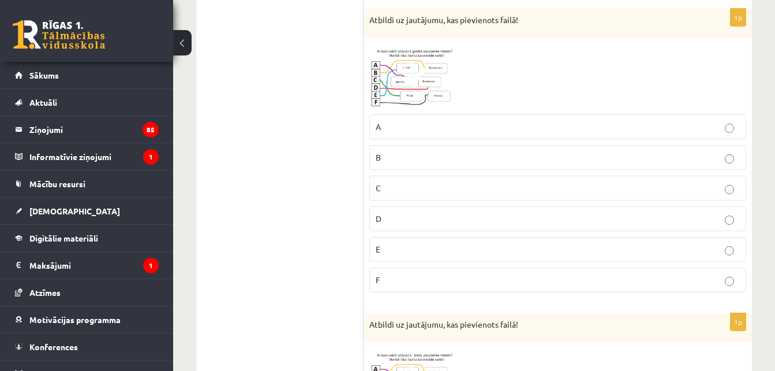
click at [423, 79] on img at bounding box center [412, 76] width 87 height 64
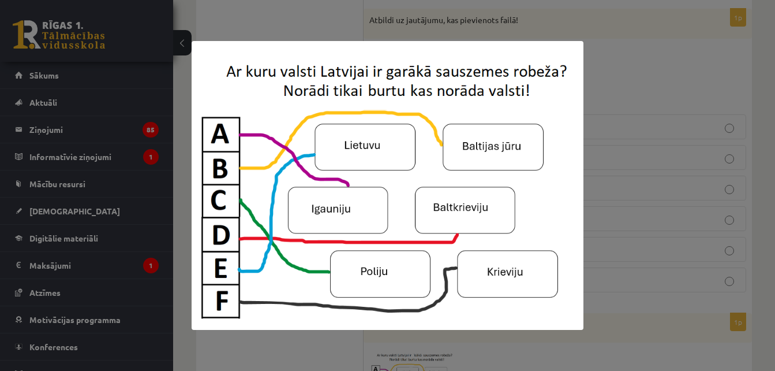
click at [265, 15] on div at bounding box center [387, 185] width 775 height 371
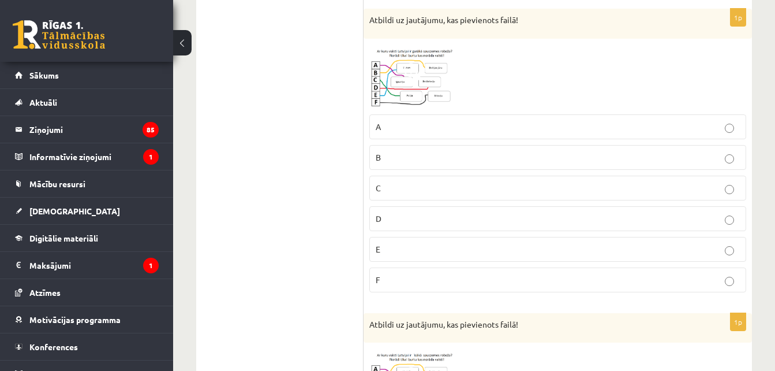
click at [407, 83] on img at bounding box center [412, 76] width 87 height 64
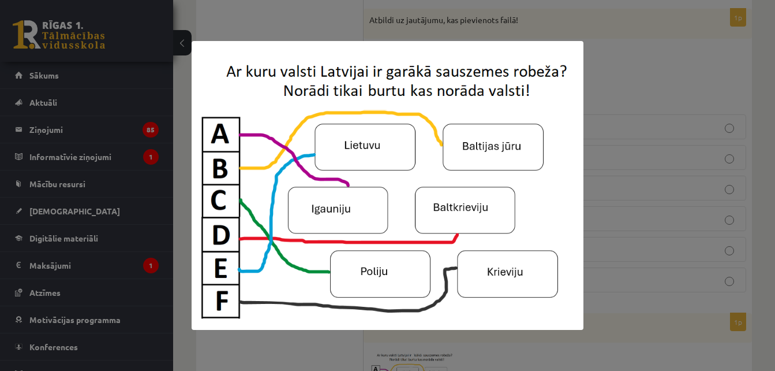
click at [297, 343] on div at bounding box center [387, 185] width 775 height 371
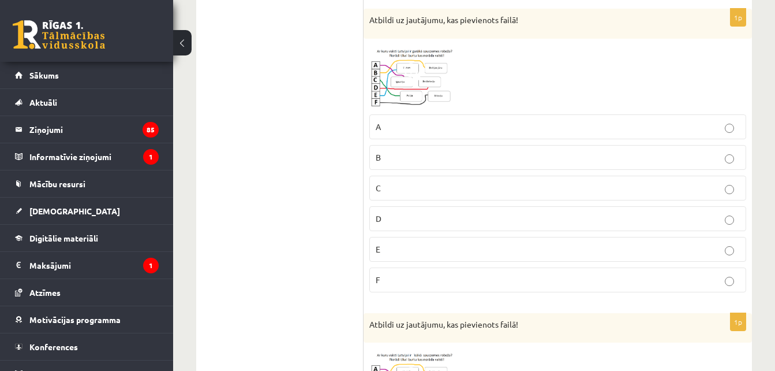
click at [447, 118] on label "A" at bounding box center [557, 126] width 377 height 25
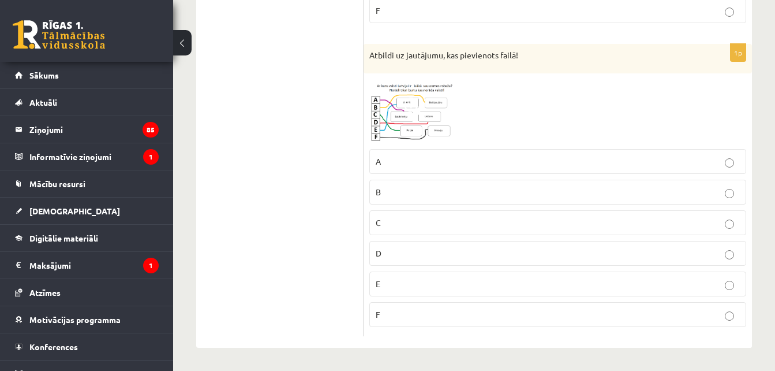
scroll to position [2610, 0]
click at [425, 113] on img at bounding box center [412, 111] width 87 height 64
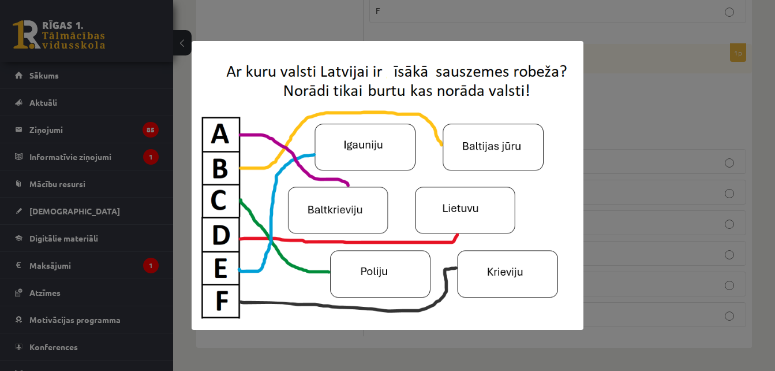
click at [658, 185] on div at bounding box center [387, 185] width 775 height 371
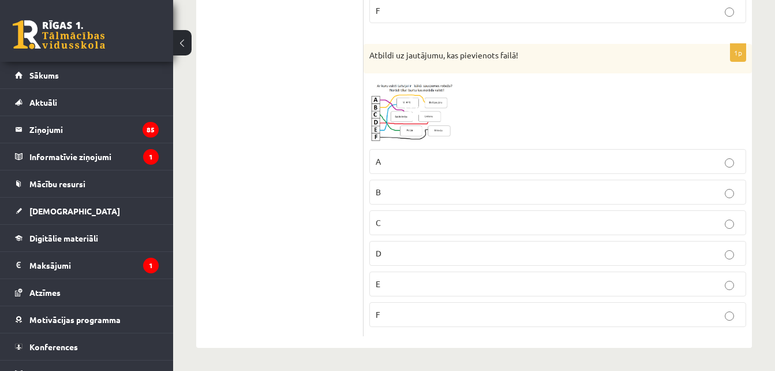
click at [441, 223] on p "C" at bounding box center [558, 222] width 364 height 12
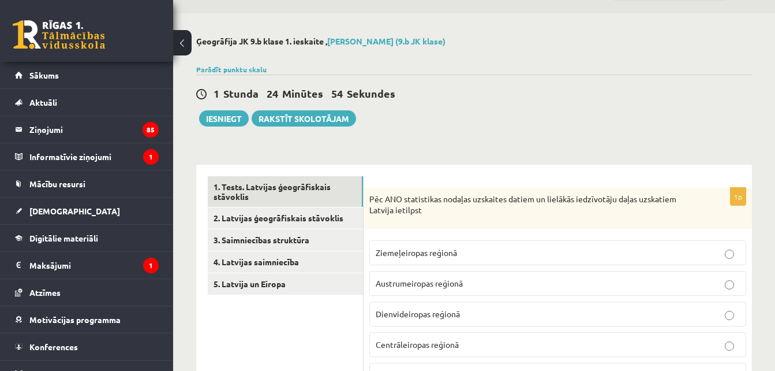
scroll to position [0, 0]
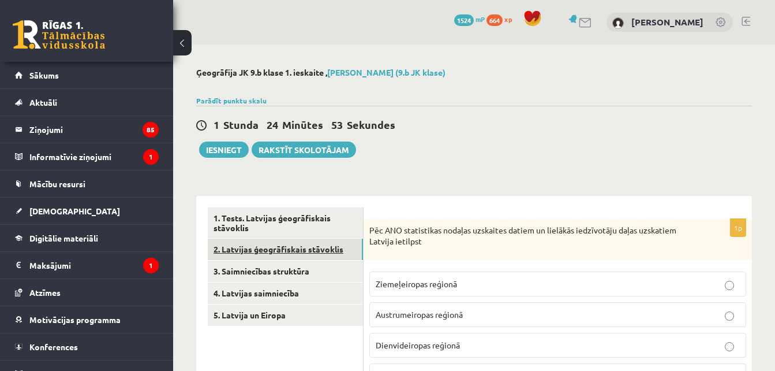
click at [259, 250] on link "2. Latvijas ģeogrāfiskais stāvoklis" at bounding box center [285, 248] width 155 height 21
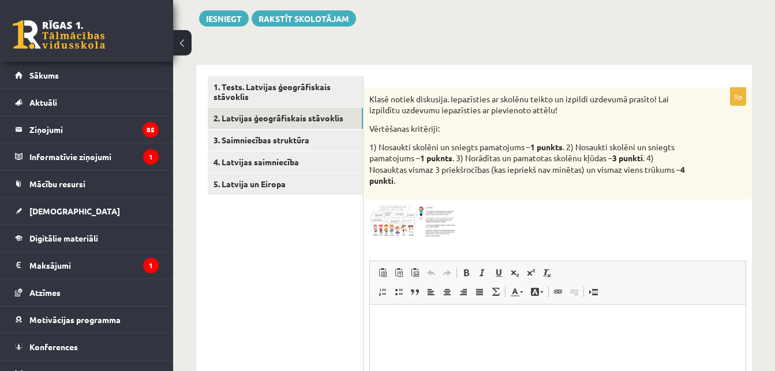
scroll to position [177, 0]
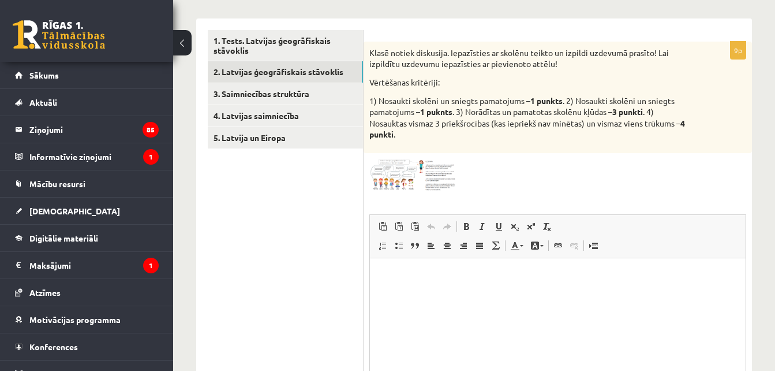
click at [406, 166] on img at bounding box center [412, 175] width 87 height 32
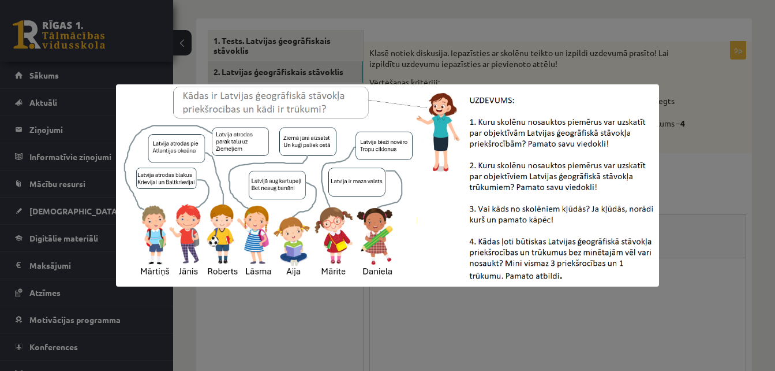
click at [395, 40] on div at bounding box center [387, 185] width 775 height 371
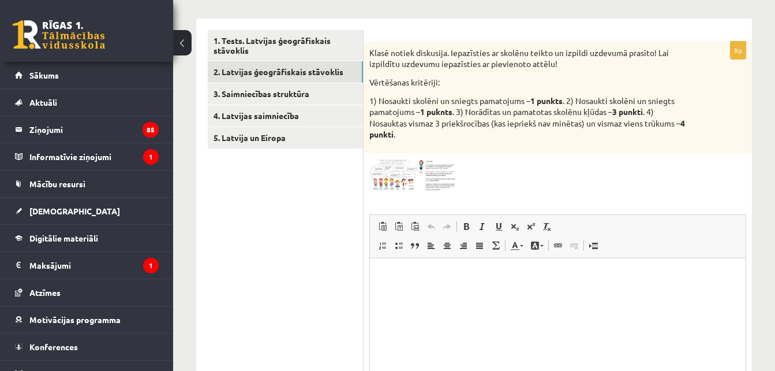
click at [506, 293] on html at bounding box center [558, 274] width 376 height 35
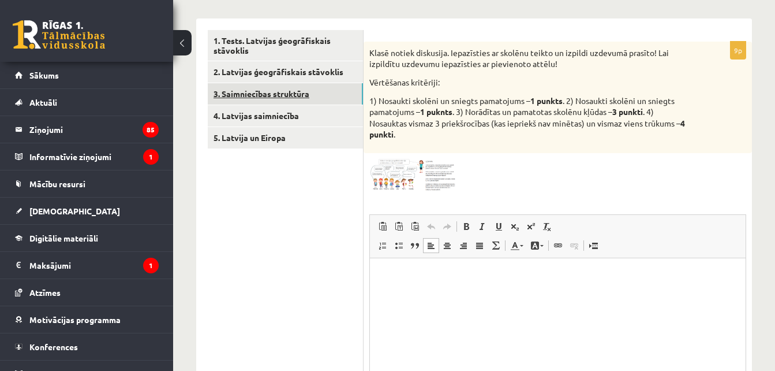
click at [329, 88] on link "3. Saimniecības struktūra" at bounding box center [285, 93] width 155 height 21
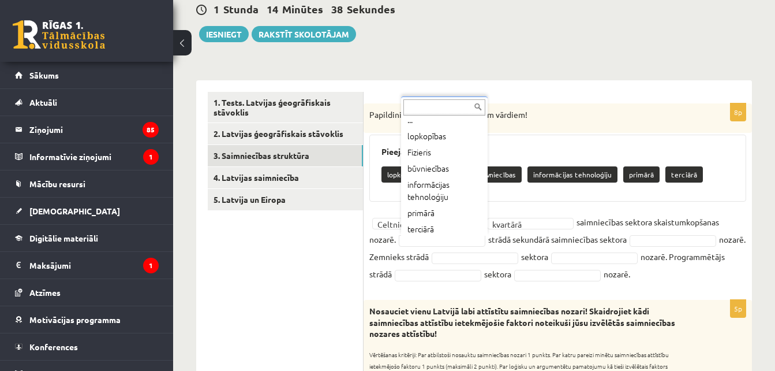
scroll to position [10, 0]
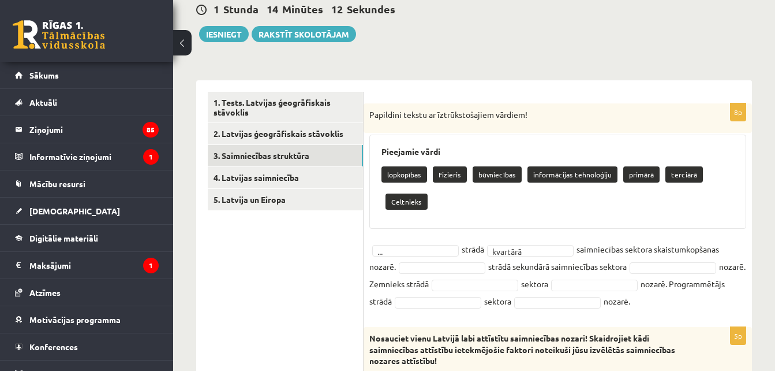
drag, startPoint x: 529, startPoint y: 242, endPoint x: 537, endPoint y: 253, distance: 13.6
click at [537, 253] on fieldset "... strādā kvartārā ******** saimniecības sektora skaistumkopšanas nozarē. strā…" at bounding box center [557, 274] width 377 height 69
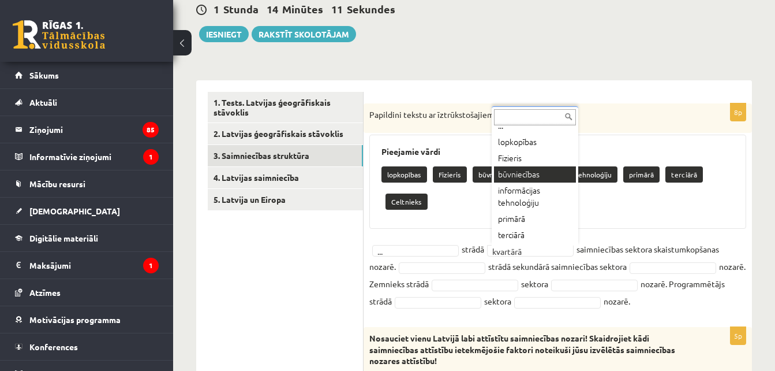
scroll to position [0, 0]
